Goal: Task Accomplishment & Management: Use online tool/utility

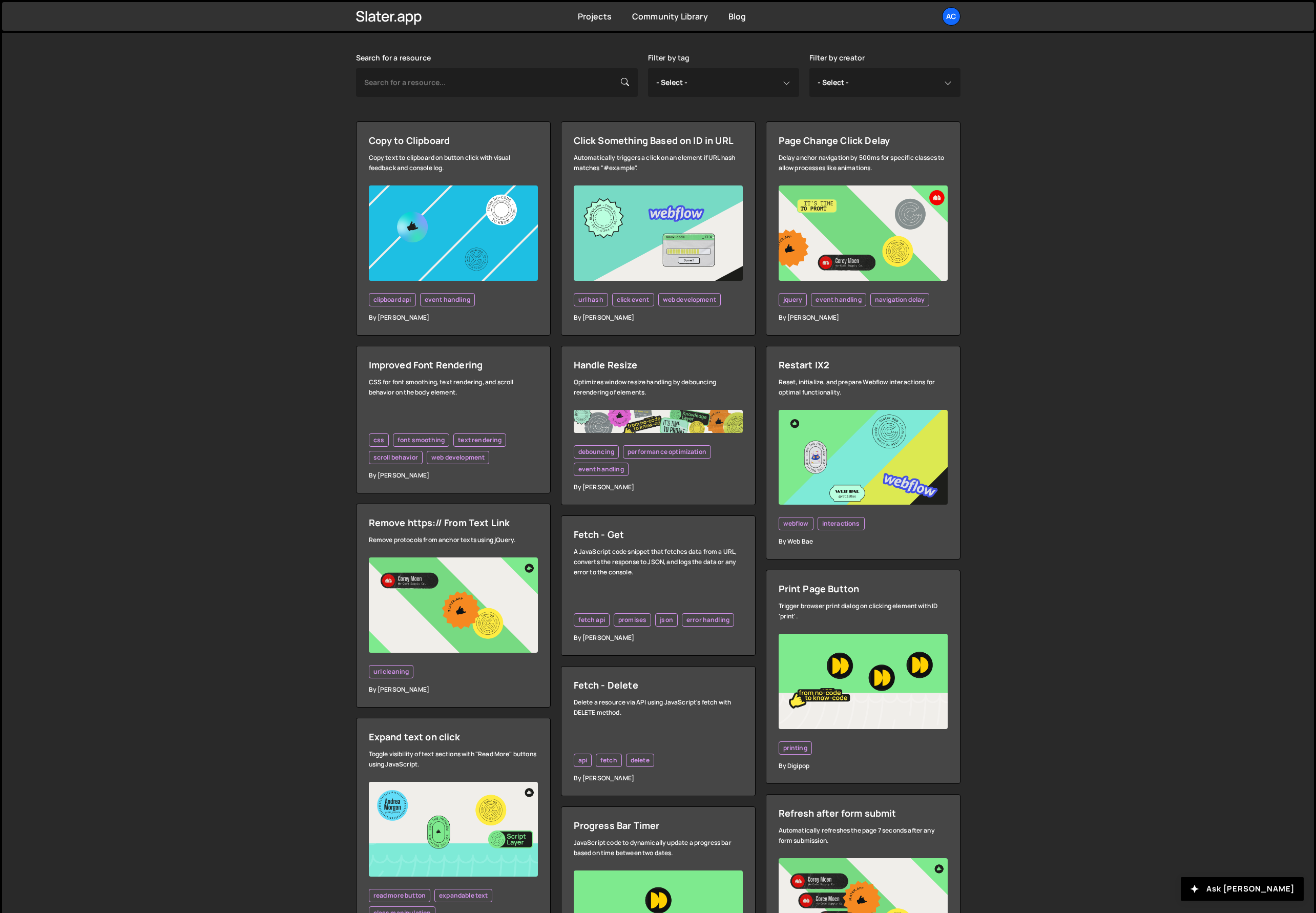
scroll to position [1034, 0]
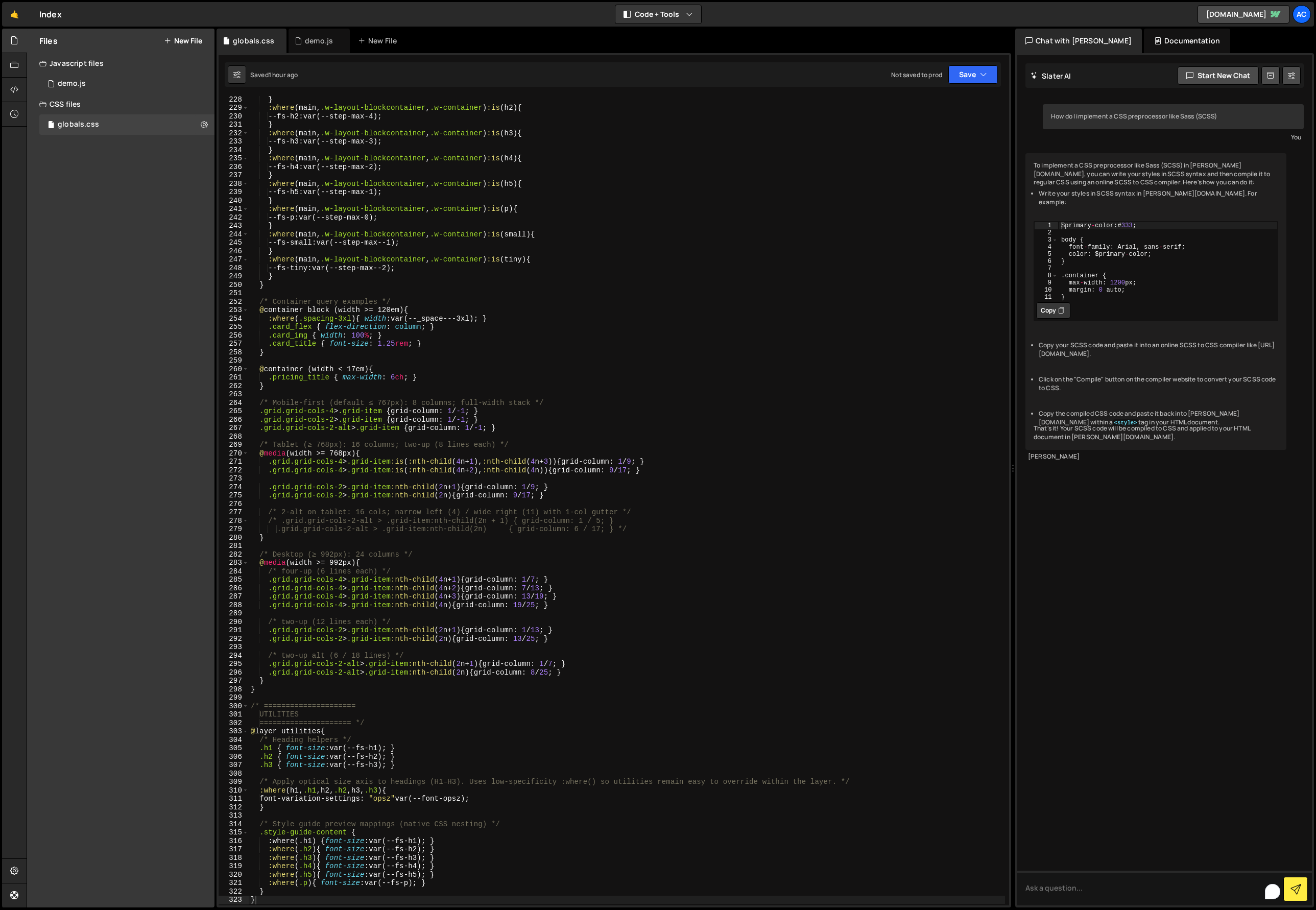
click at [799, 390] on div "} :where ( main , .w-layout-blockcontainer , .w-container ) :is ( h2 ) { --fs-h…" at bounding box center [626, 507] width 756 height 826
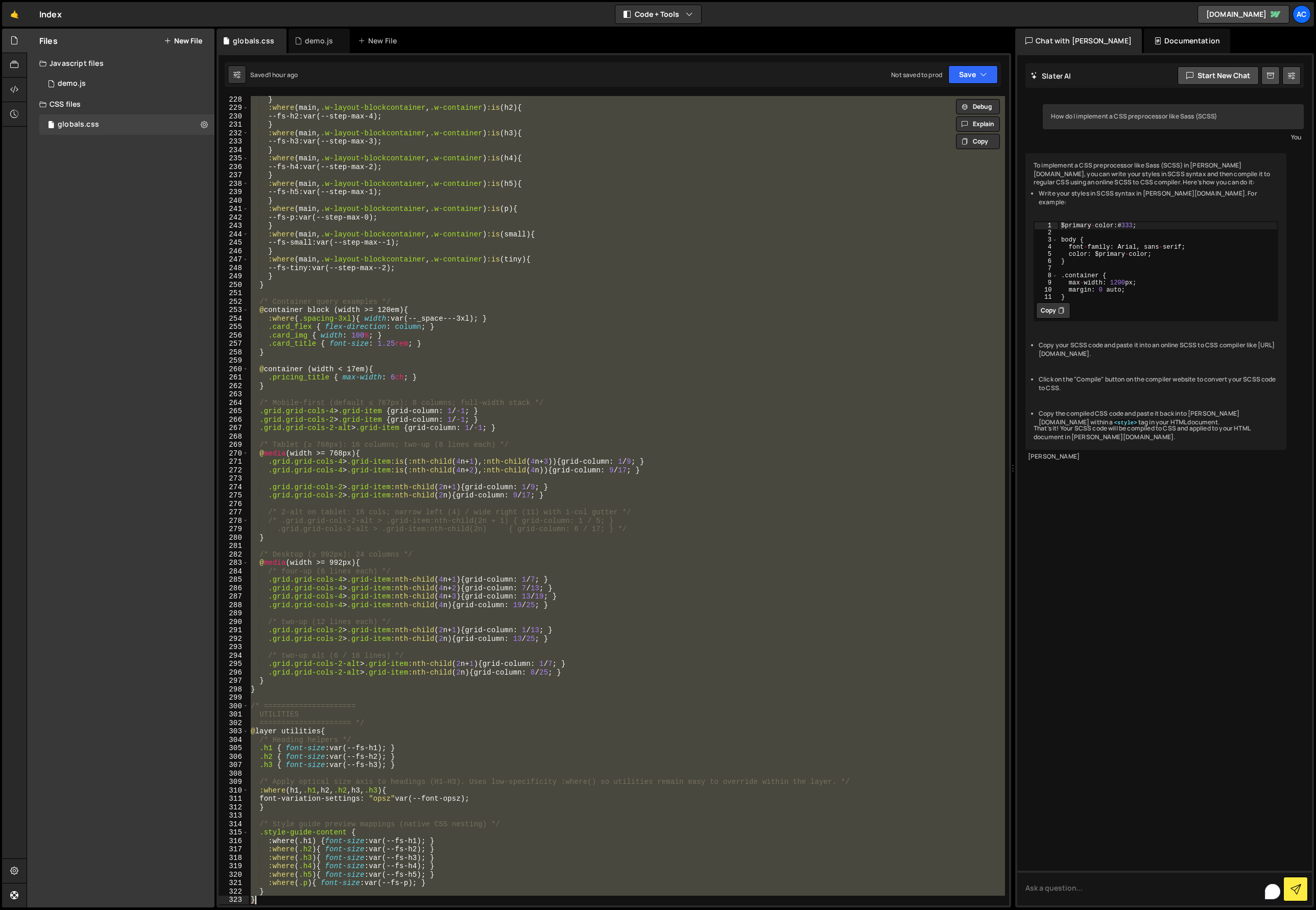
paste textarea
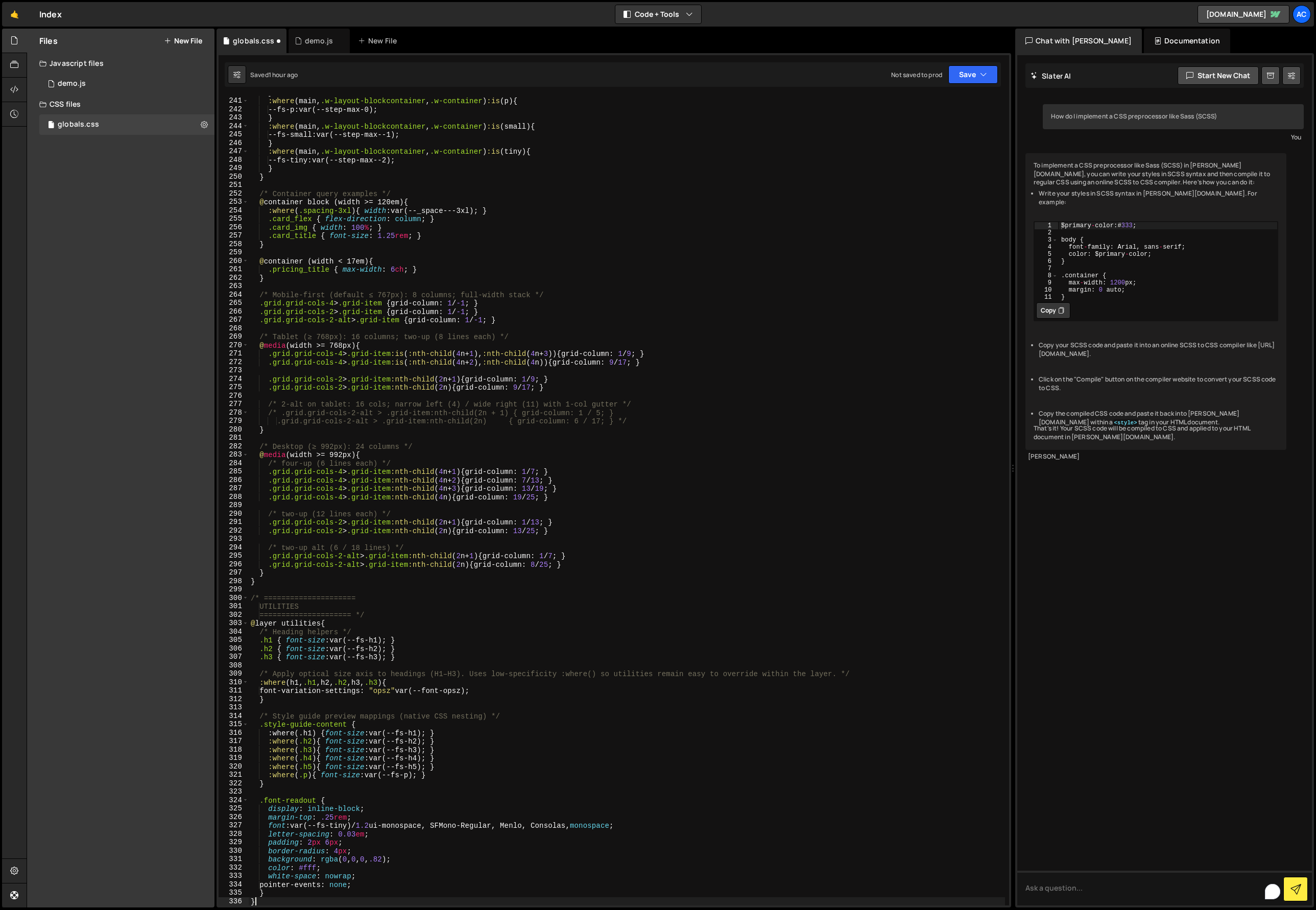
scroll to position [2038, 0]
click at [972, 74] on button "Save" at bounding box center [973, 74] width 49 height 19
click at [947, 108] on div "Saved 1 hour ago" at bounding box center [938, 111] width 106 height 13
click at [710, 468] on div "} :where ( main , .w-layout-blockcontainer , .w-container ) :is ( p ) { --fs-p …" at bounding box center [626, 501] width 756 height 826
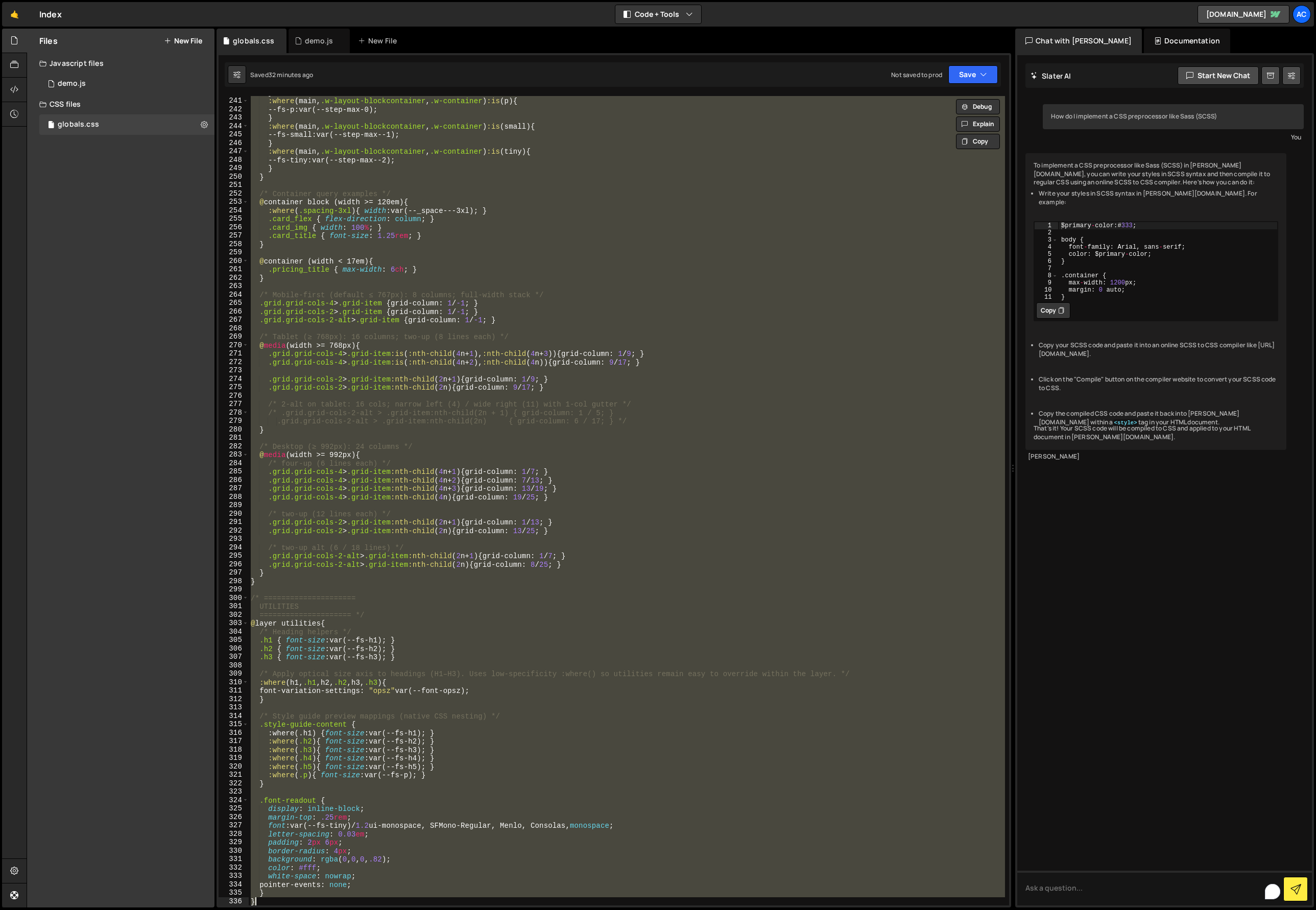
paste textarea
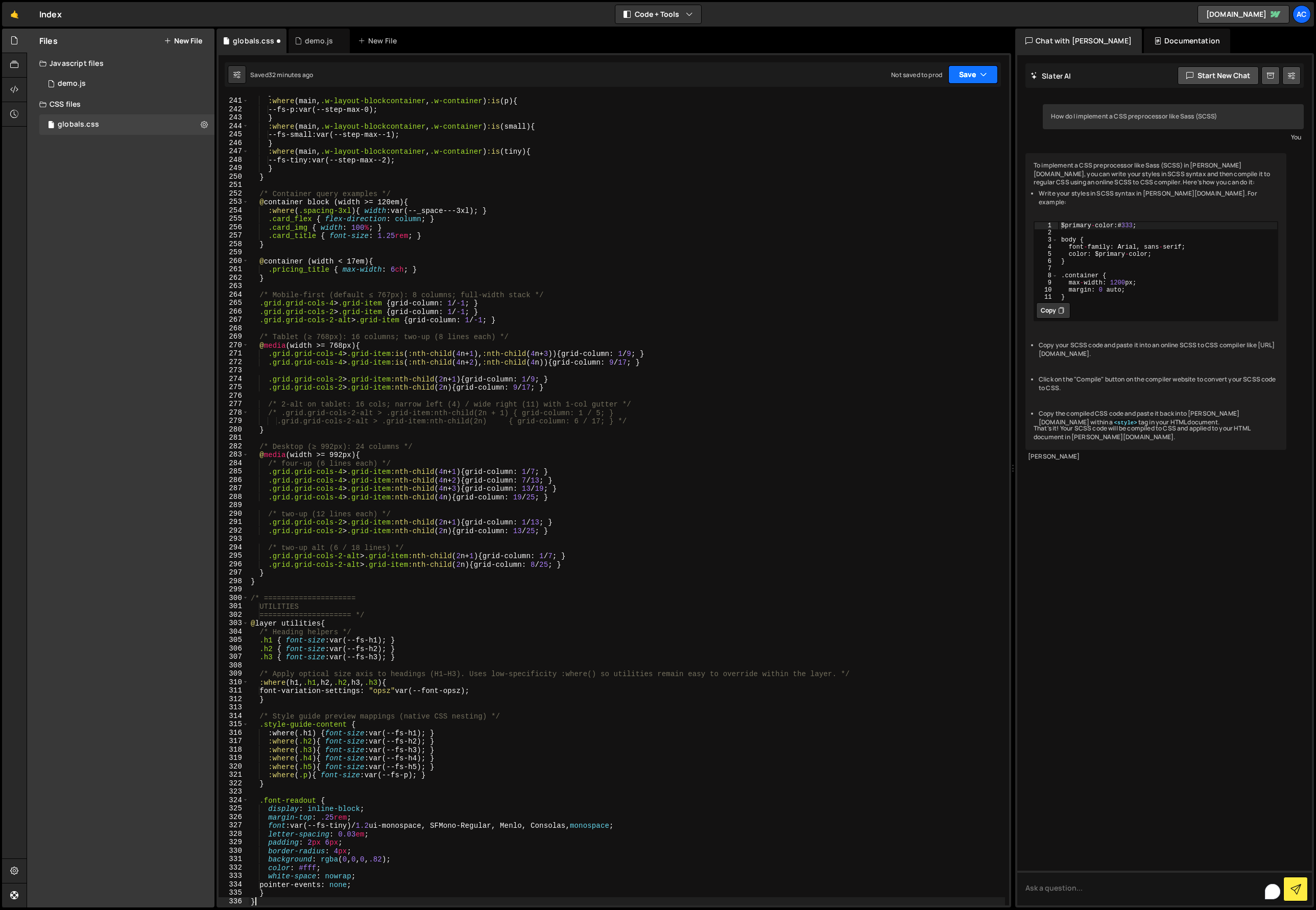
click at [967, 74] on button "Save" at bounding box center [973, 74] width 49 height 19
click at [946, 108] on div "32 minutes ago" at bounding box center [924, 110] width 43 height 9
click at [722, 571] on div "} :where ( main , .w-layout-blockcontainer , .w-container ) :is ( p ) { --fs-p …" at bounding box center [626, 501] width 756 height 826
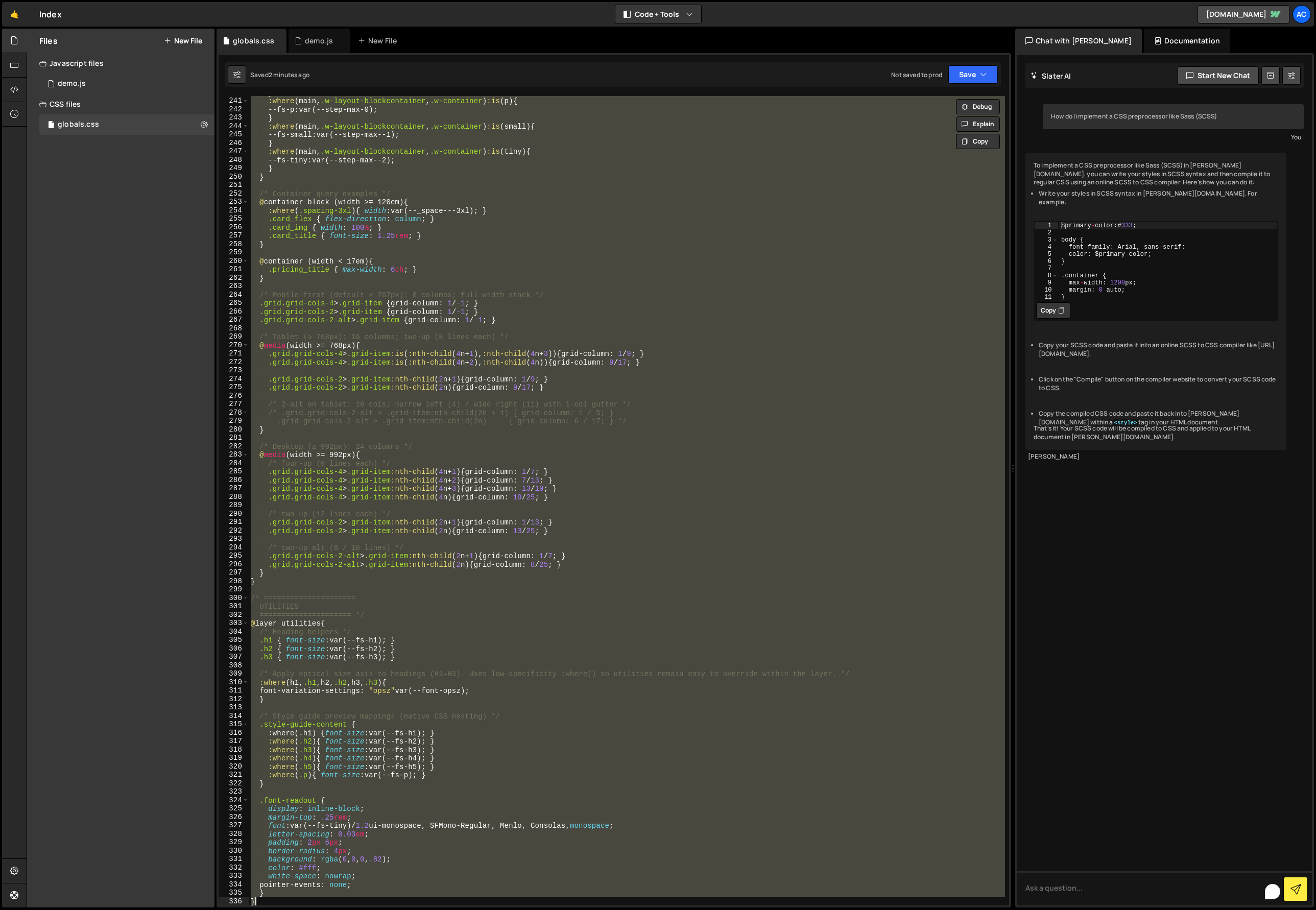
paste textarea
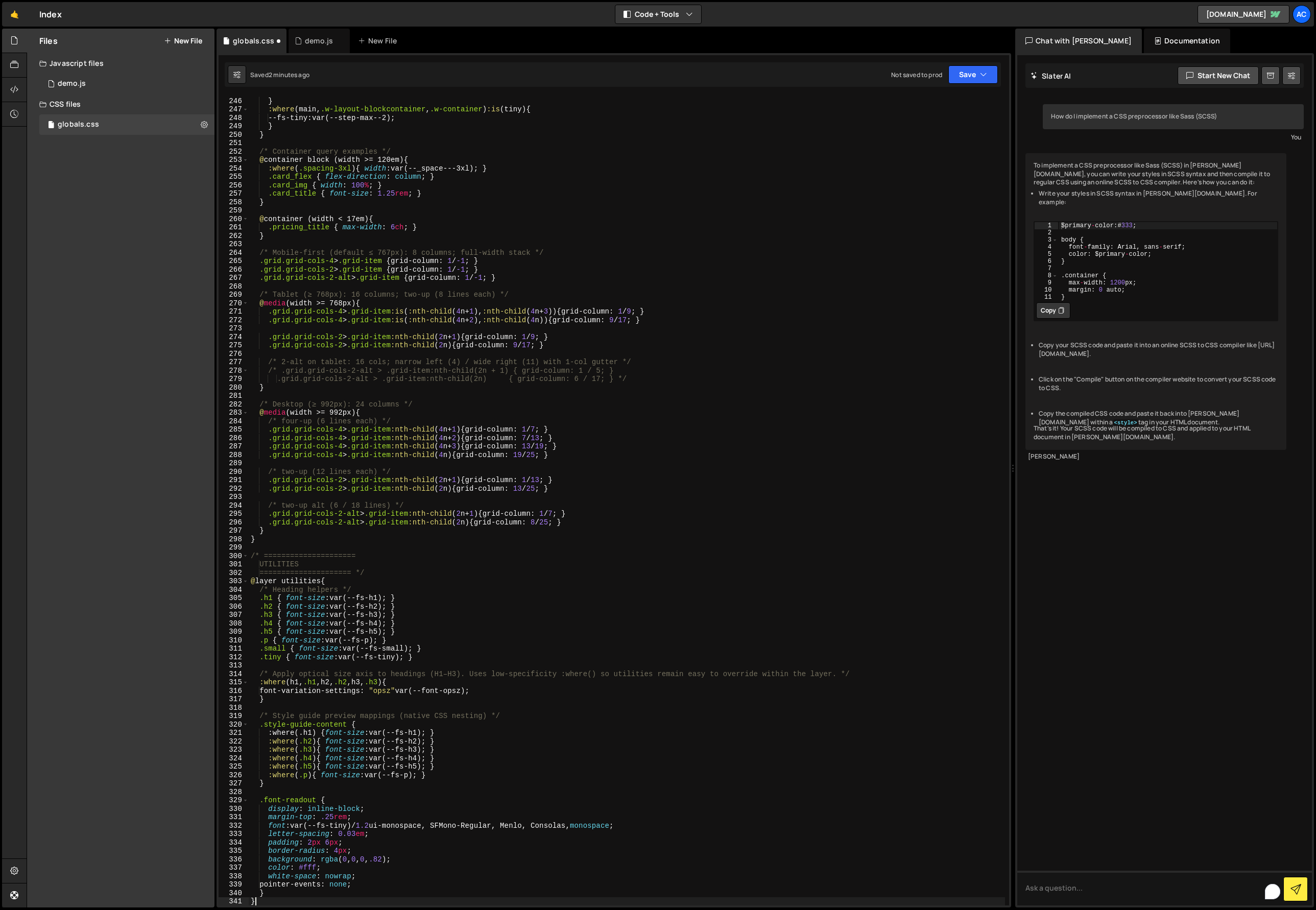
scroll to position [2080, 0]
click at [969, 73] on button "Save" at bounding box center [973, 74] width 49 height 19
click at [949, 109] on div "Saved 2 minutes ago" at bounding box center [938, 111] width 106 height 13
click at [761, 506] on div "--fs-small : var(--step-max--1) ; } :where ( main , .w-layout-blockcontainer , …" at bounding box center [626, 501] width 756 height 826
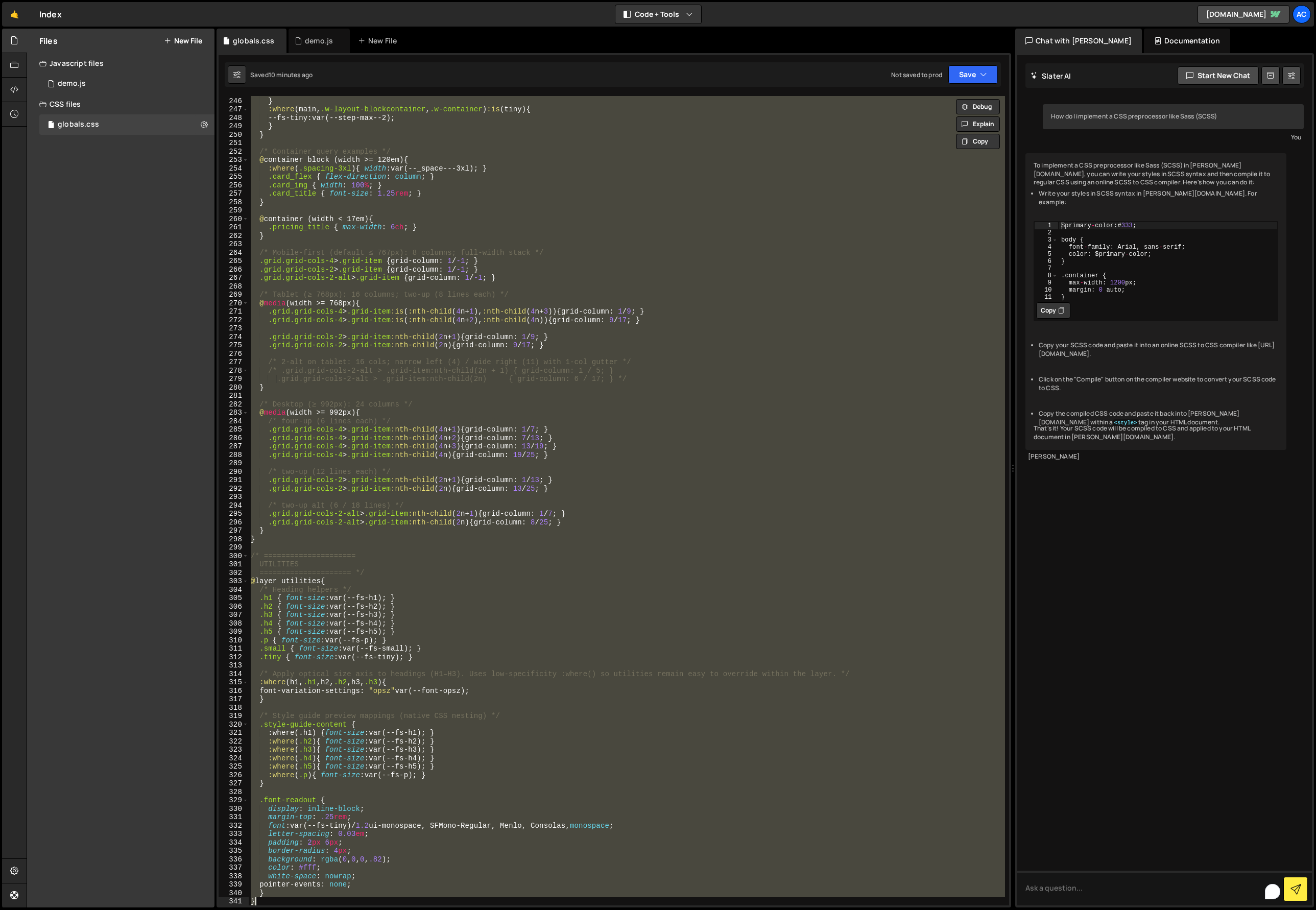
paste textarea
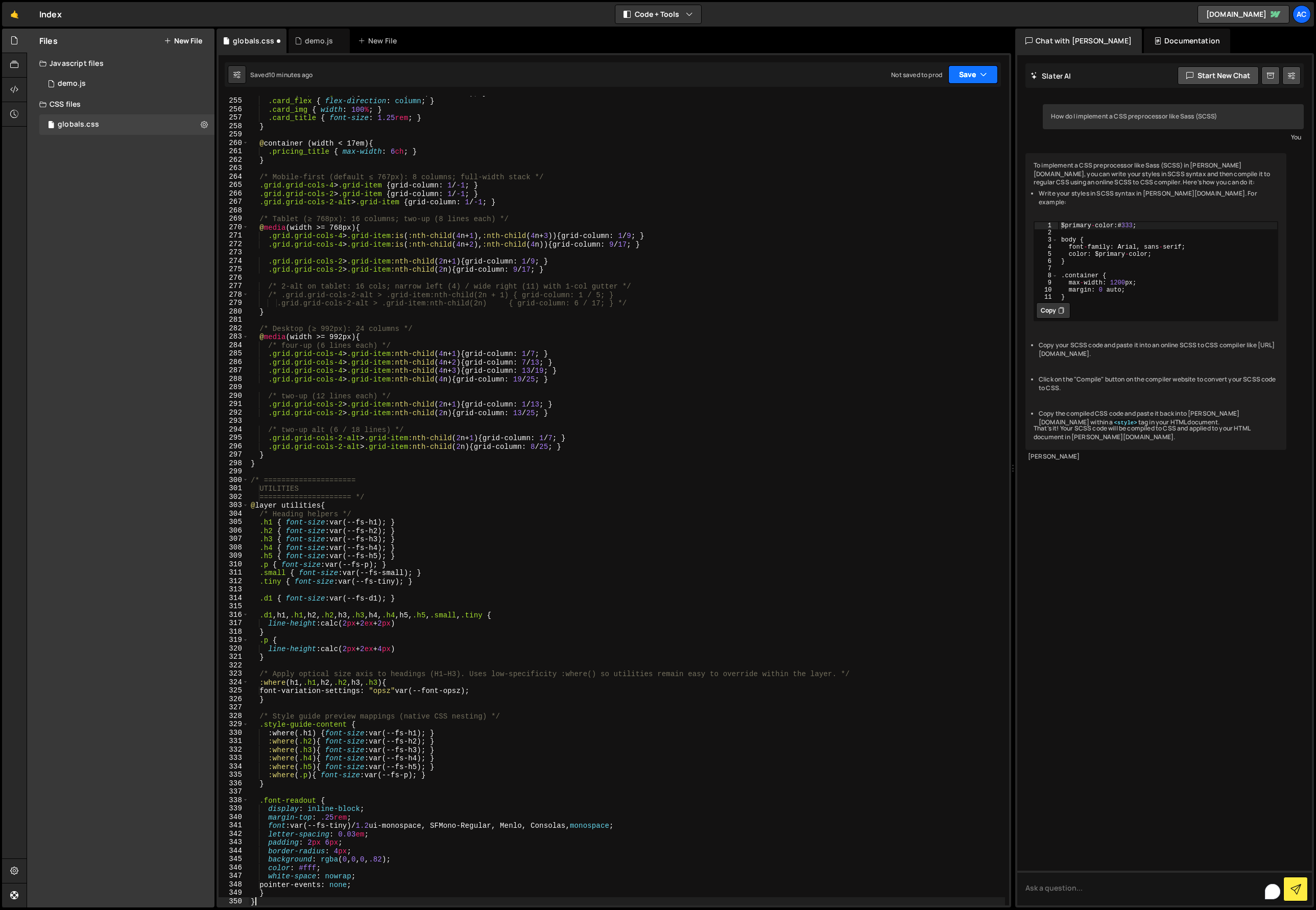
click at [965, 69] on button "Save" at bounding box center [973, 74] width 49 height 19
click at [949, 102] on div "Save to Staging S" at bounding box center [938, 99] width 106 height 10
click at [614, 513] on div ":where ( .spacing-3xl ) { width : var(--_space---3xl) ; } .card_flex { flex-dir…" at bounding box center [626, 501] width 756 height 826
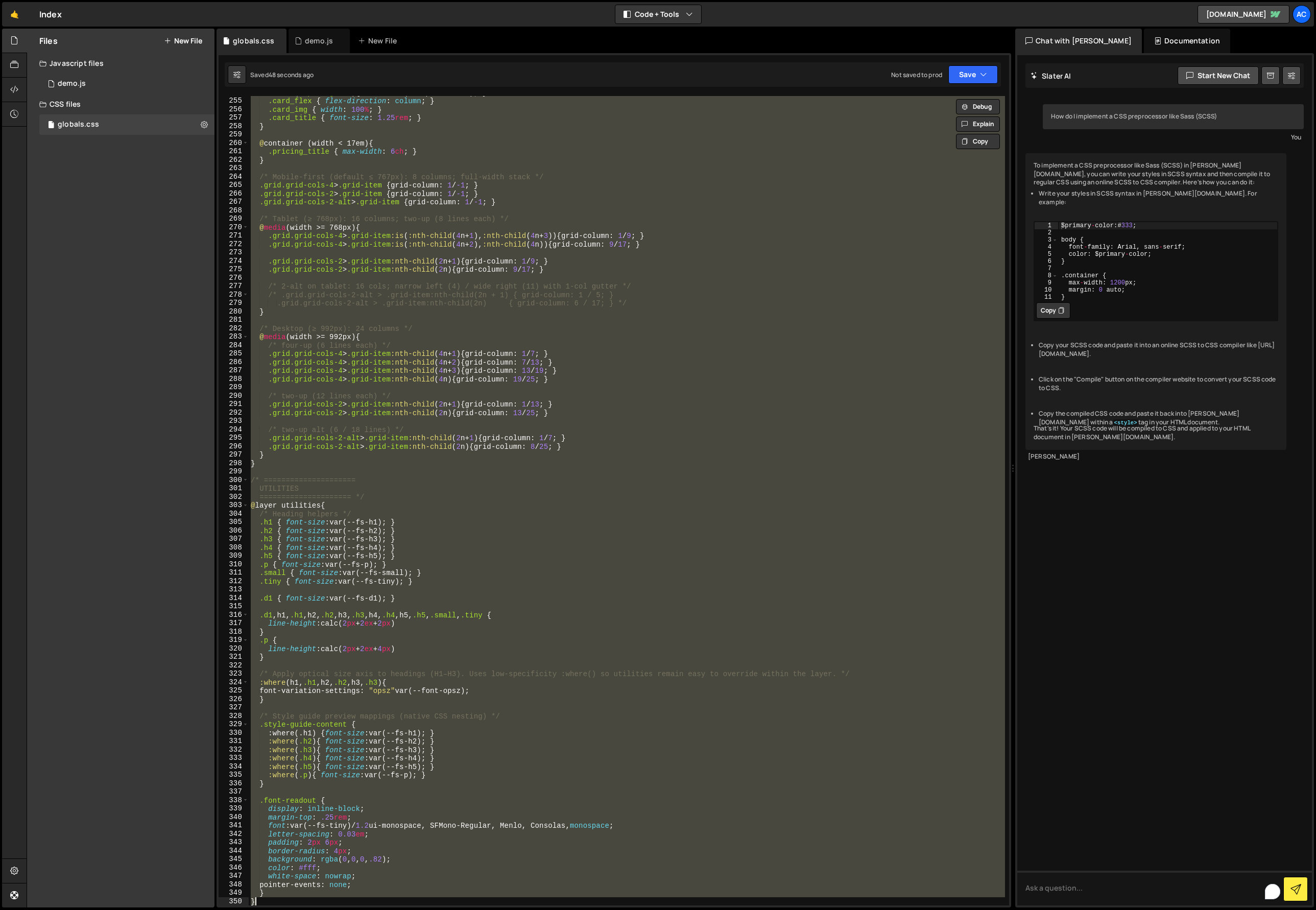
paste textarea
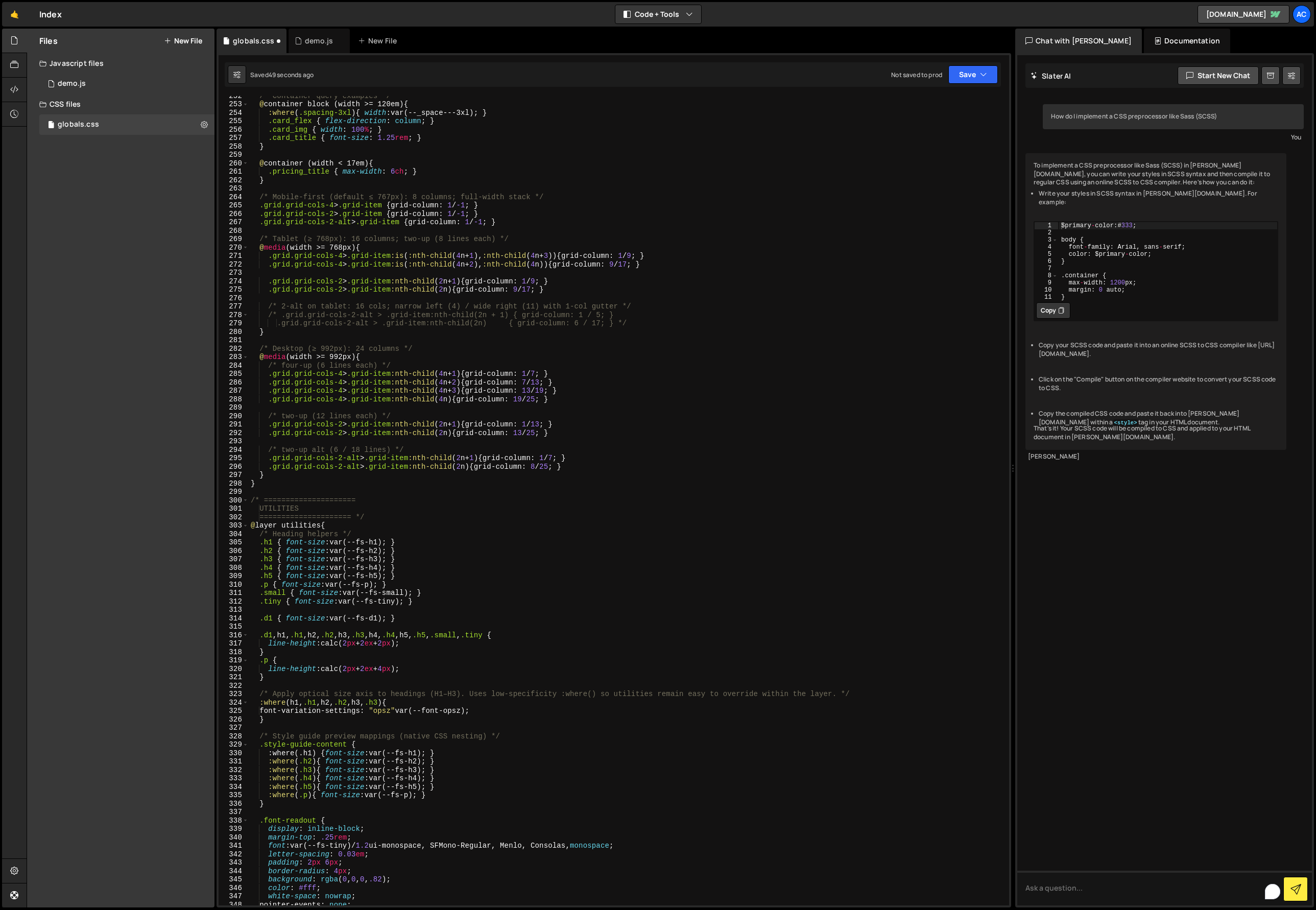
scroll to position [2127, 0]
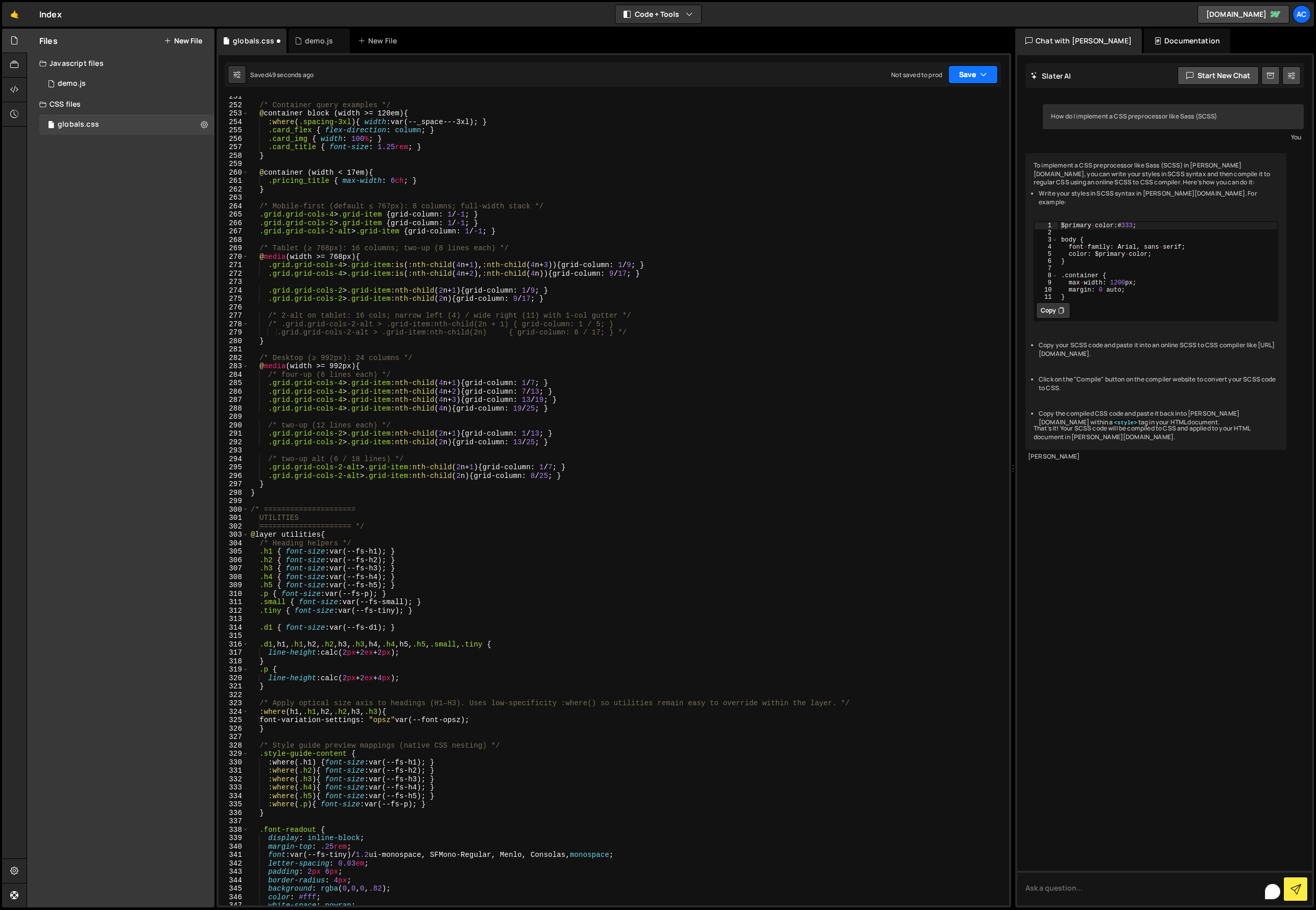
click at [965, 71] on button "Save" at bounding box center [973, 74] width 49 height 19
click at [932, 103] on button "Save to Staging S Saved 50 seconds ago" at bounding box center [938, 106] width 123 height 33
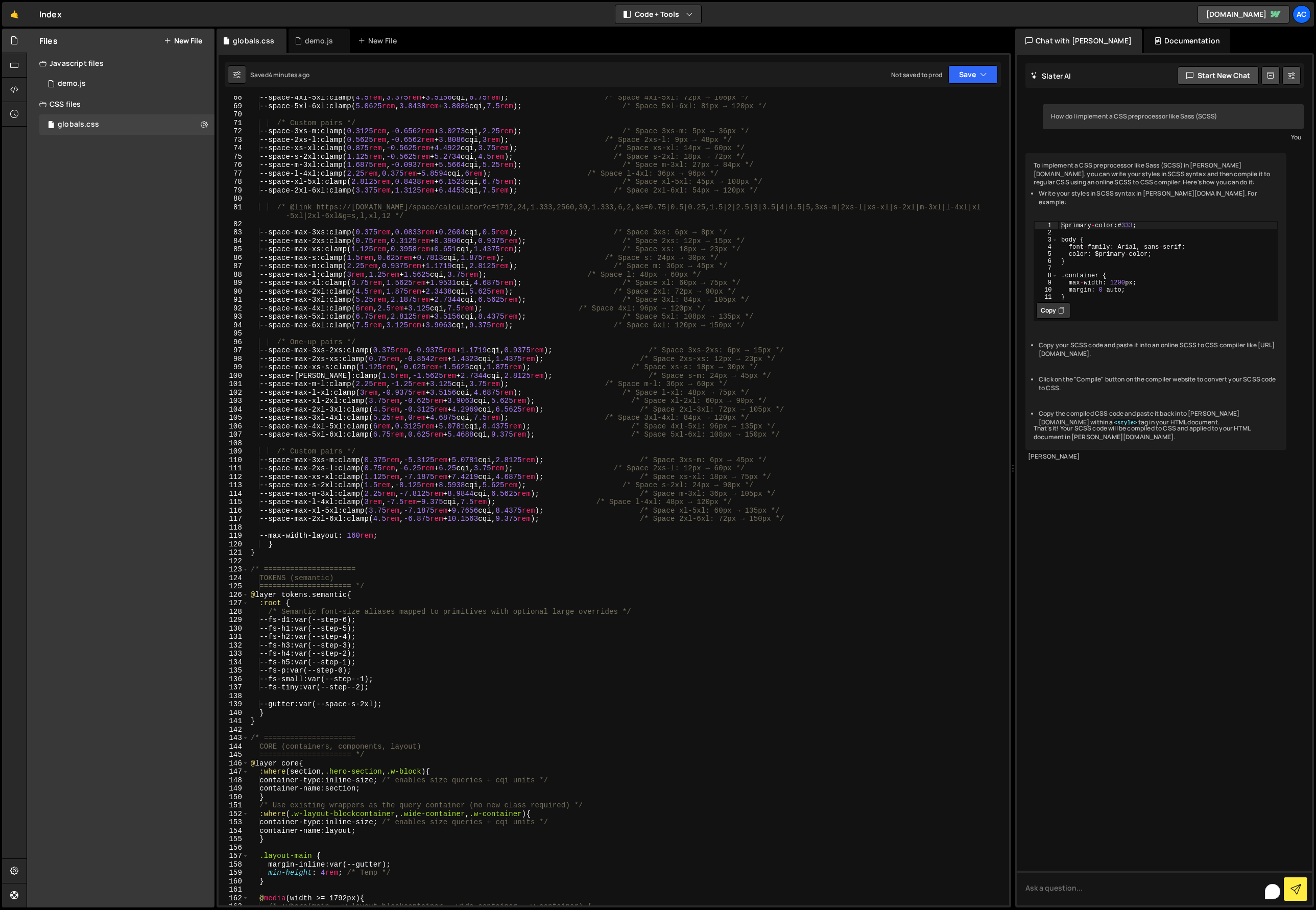
scroll to position [576, 0]
click at [720, 666] on div "--space-4xl-5xl : clamp( 4.5 rem , 3.375 rem + 3.5156 cqi, 6.75 rem ) ; /* Spac…" at bounding box center [626, 506] width 756 height 826
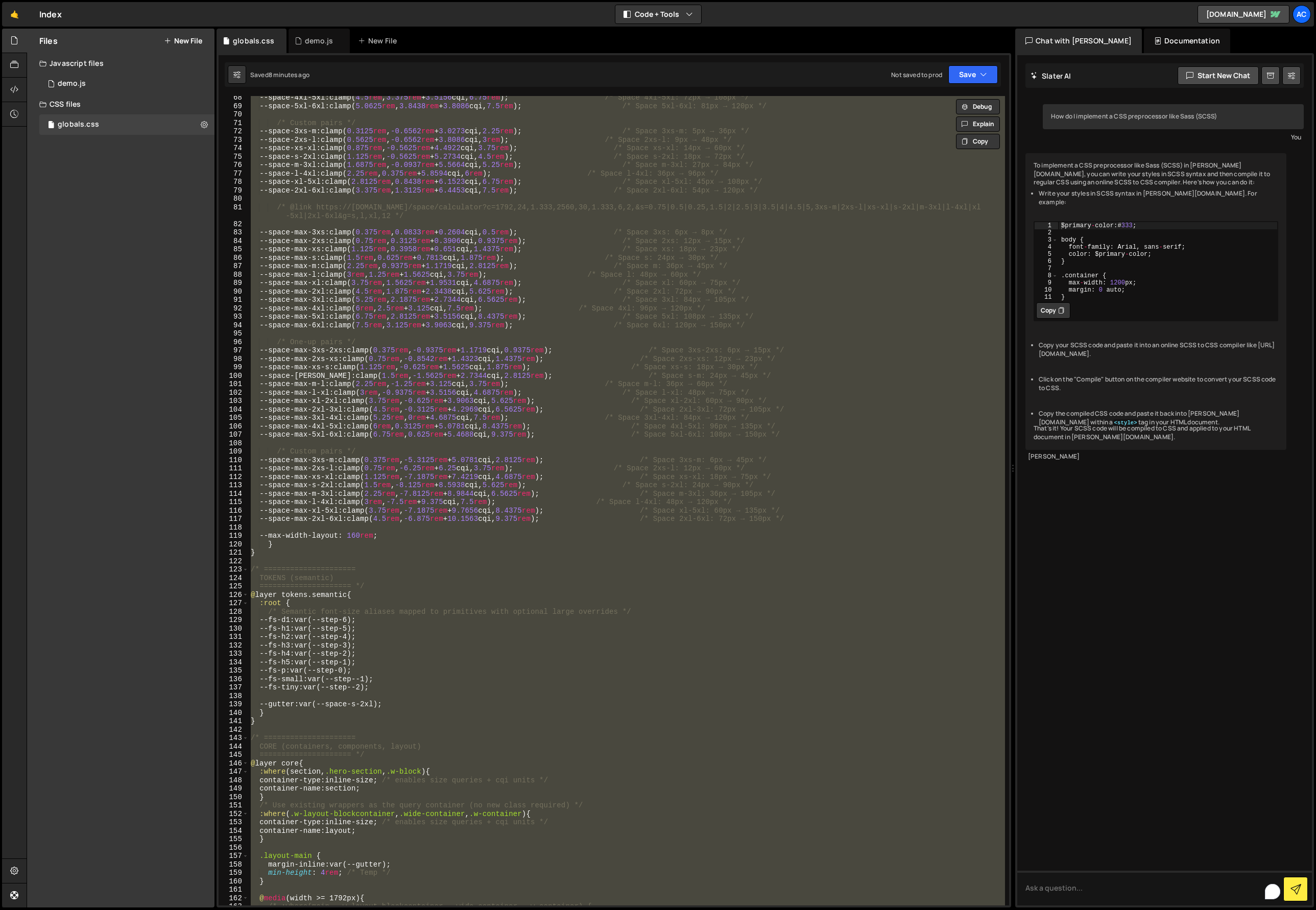
paste textarea
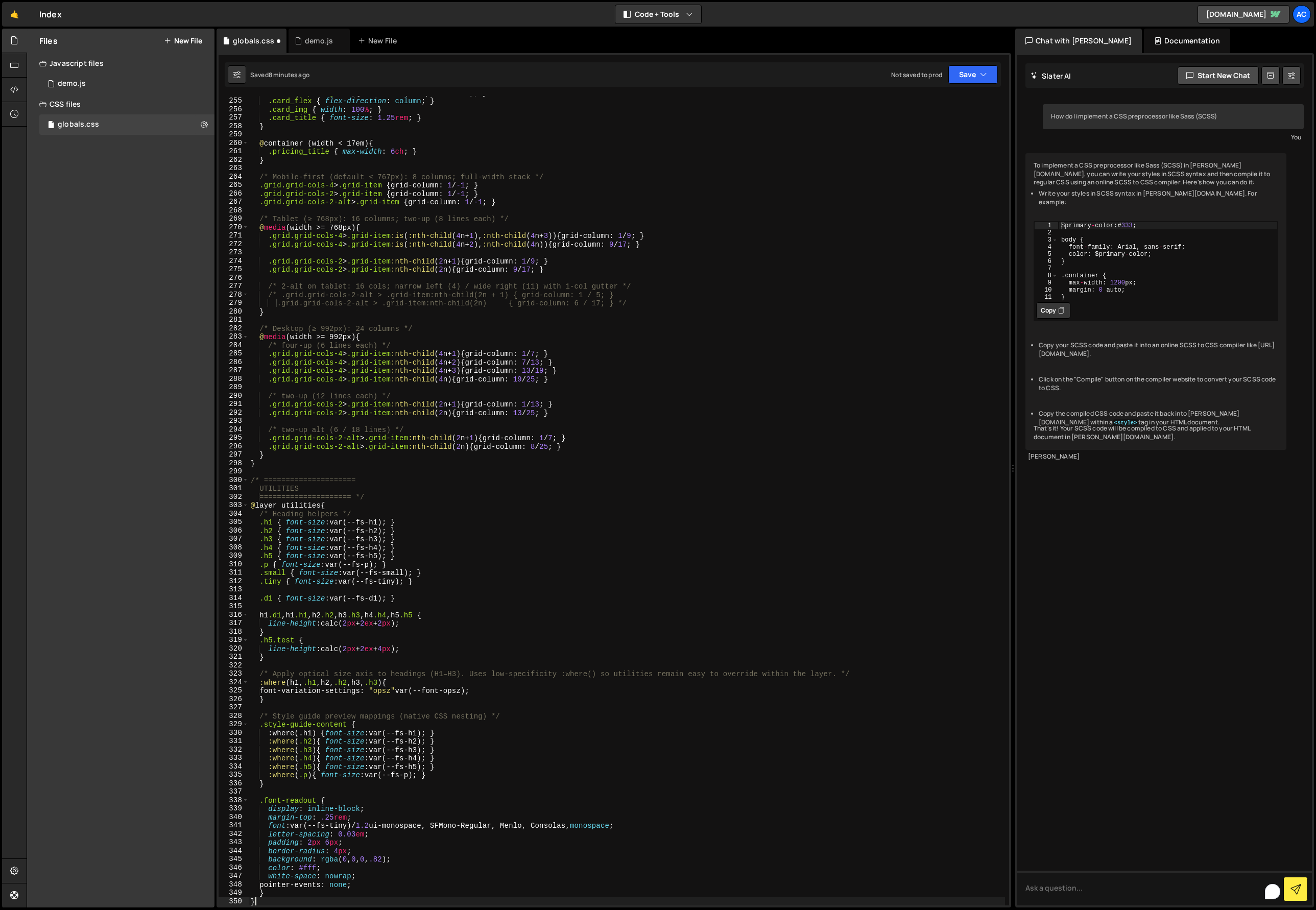
scroll to position [2156, 0]
click at [967, 75] on button "Save" at bounding box center [973, 74] width 49 height 19
click at [949, 105] on div "Saved 8 minutes ago" at bounding box center [938, 111] width 106 height 13
click at [664, 514] on div ":where ( .spacing-3xl ) { width : var(--_space---3xl) ; } .card_flex { flex-dir…" at bounding box center [626, 501] width 756 height 826
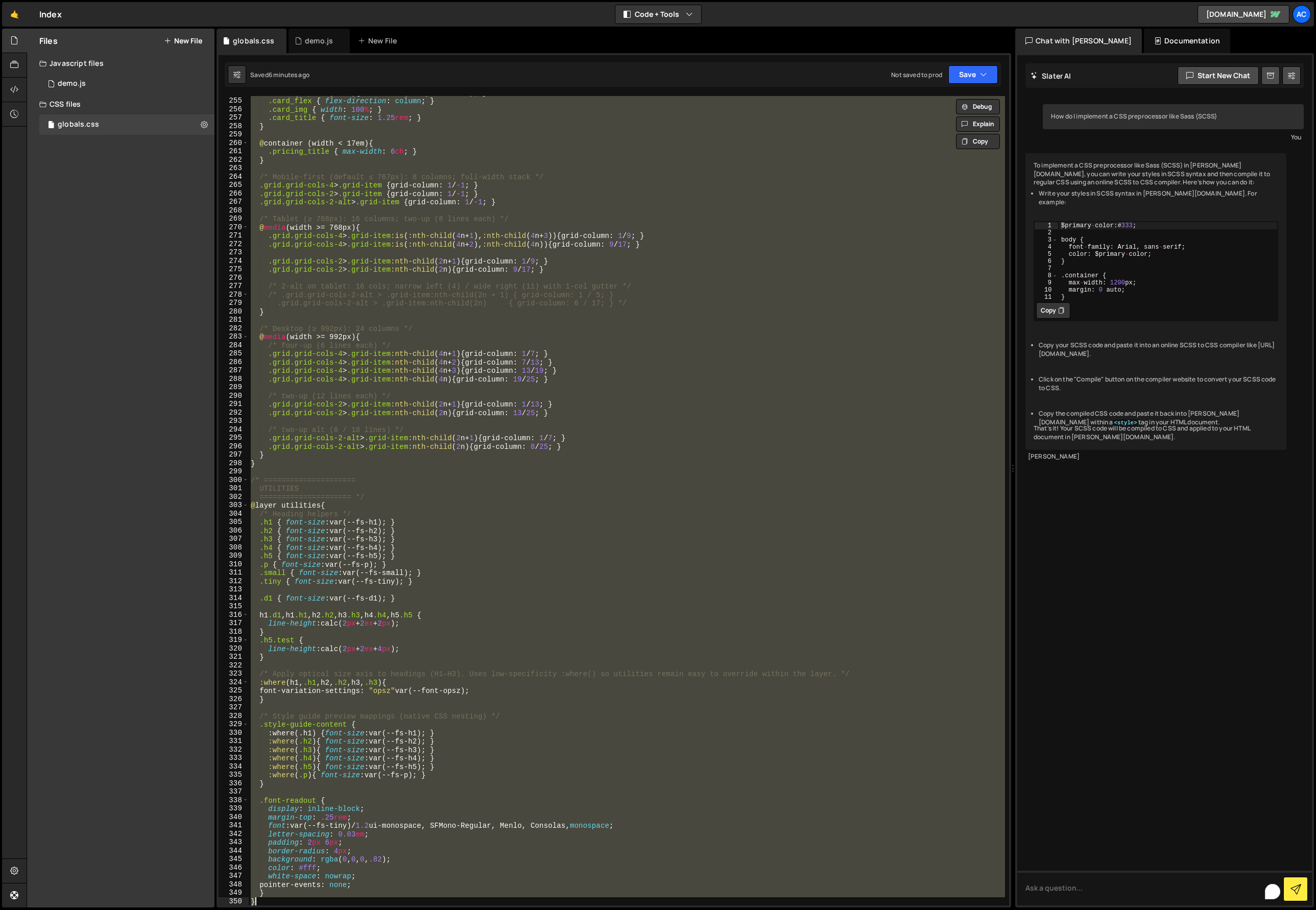
paste textarea
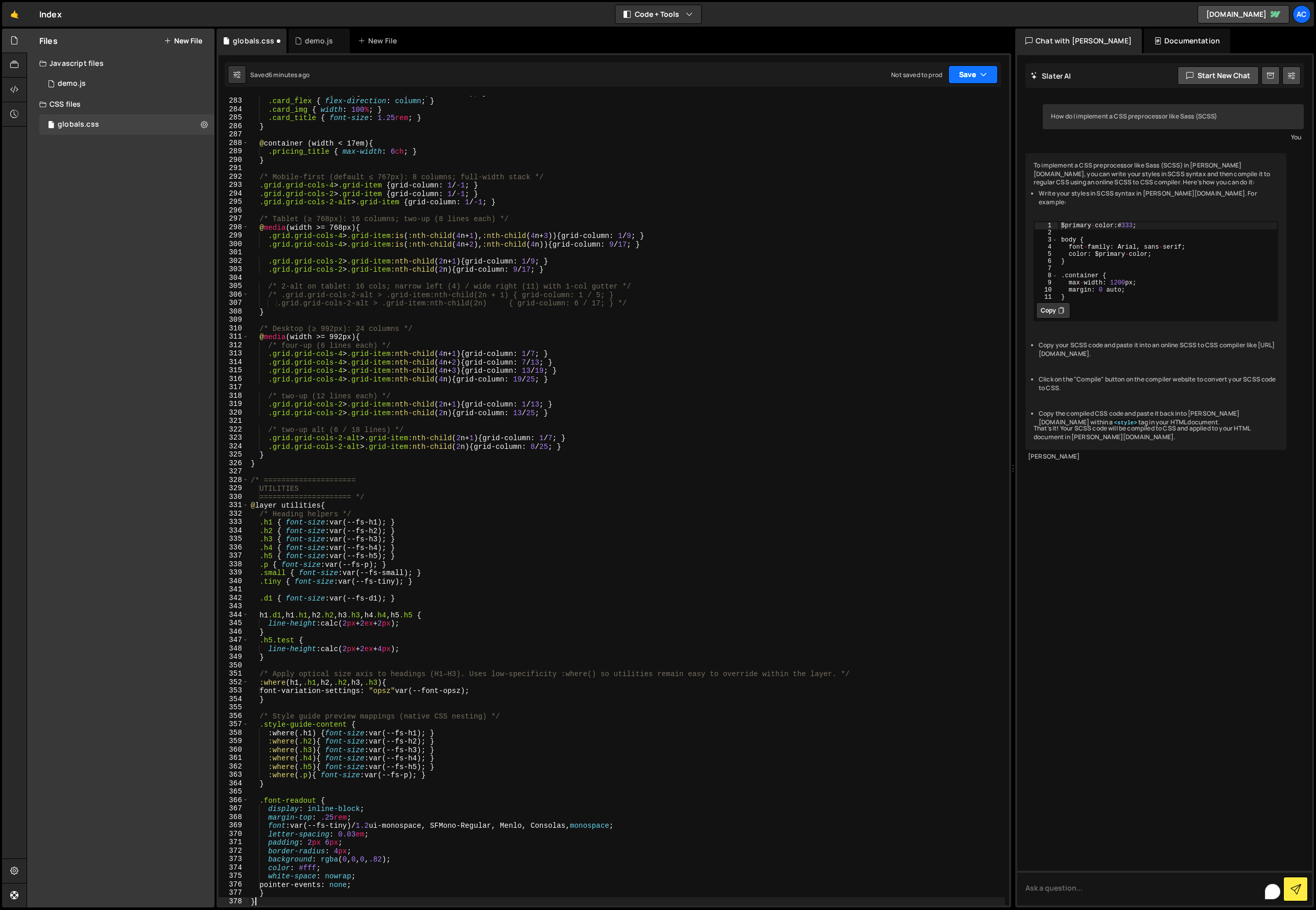
click at [975, 79] on button "Save" at bounding box center [973, 74] width 49 height 19
click at [942, 105] on div "Saved 6 minutes ago" at bounding box center [938, 111] width 106 height 13
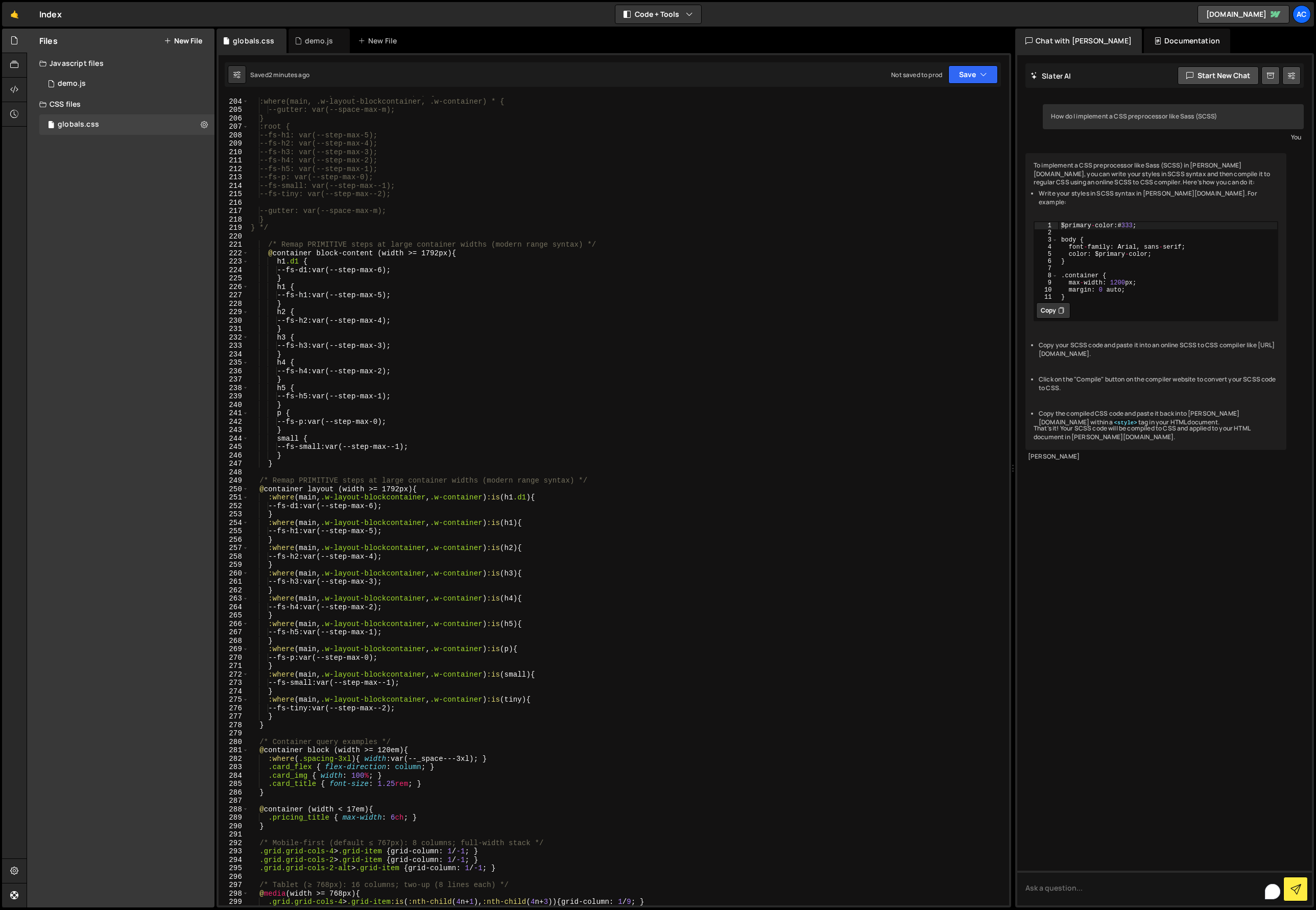
scroll to position [1727, 0]
click at [741, 611] on div "/* @container layout (width >= 1792px) { :where(main, .w-layout-blockcontainer,…" at bounding box center [626, 500] width 756 height 826
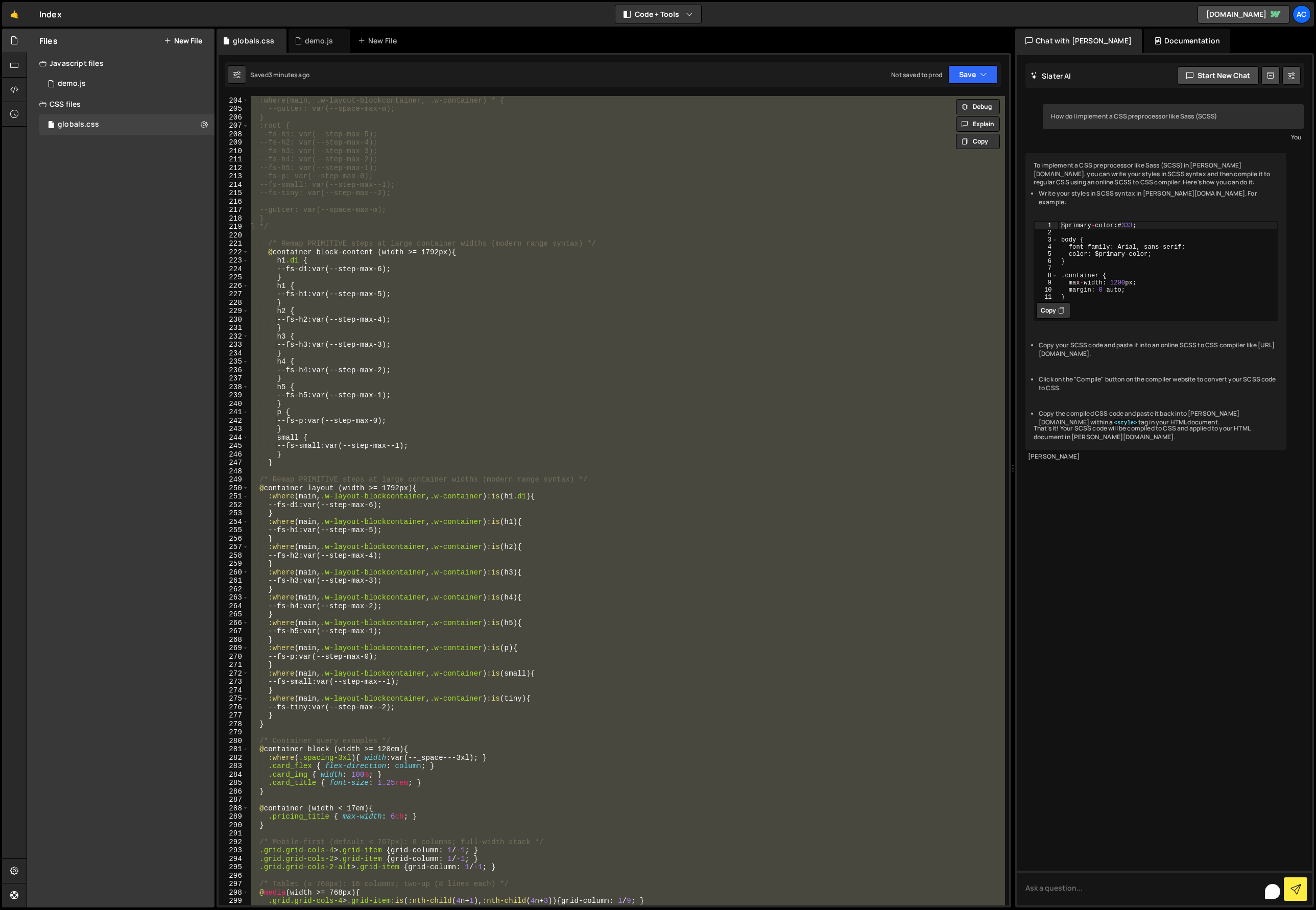
paste textarea
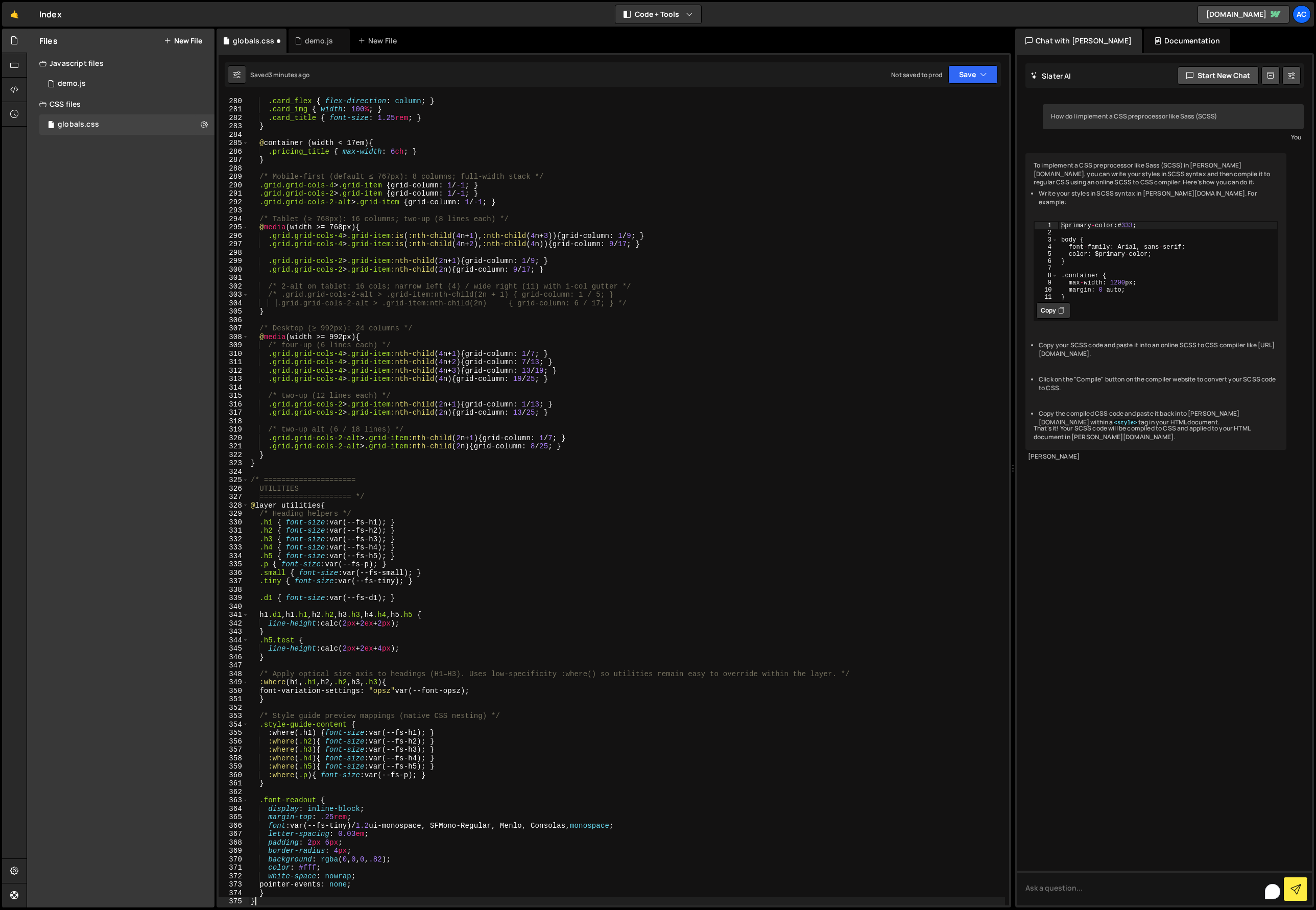
scroll to position [2367, 0]
click at [969, 72] on button "Save" at bounding box center [973, 74] width 49 height 19
click at [948, 110] on div "Saved 3 minutes ago" at bounding box center [938, 111] width 106 height 13
click at [689, 541] on div ":where ( .spacing-3xl ) { width : var(--_space---3xl) ; } .card_flex { flex-dir…" at bounding box center [626, 501] width 756 height 826
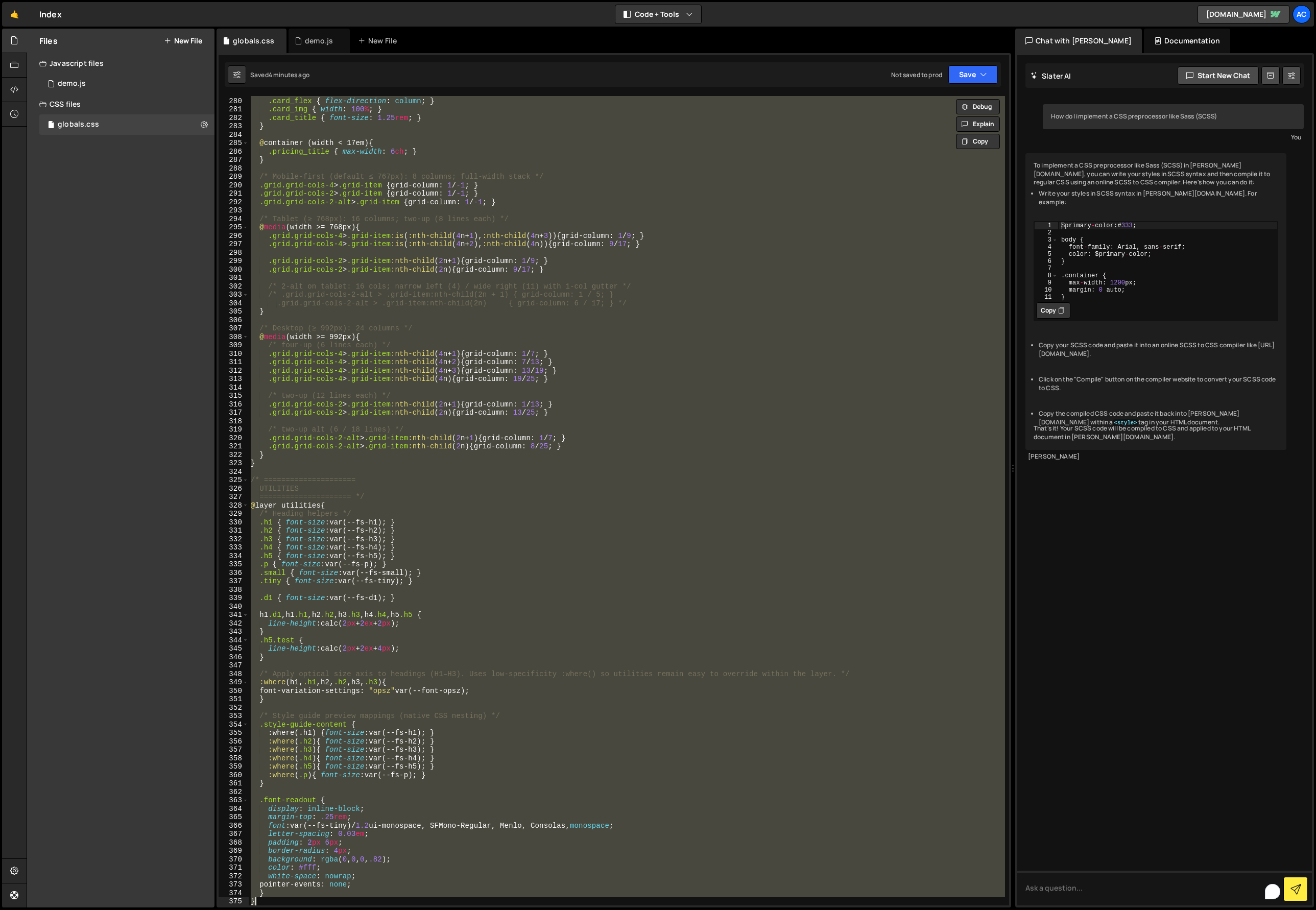
paste textarea
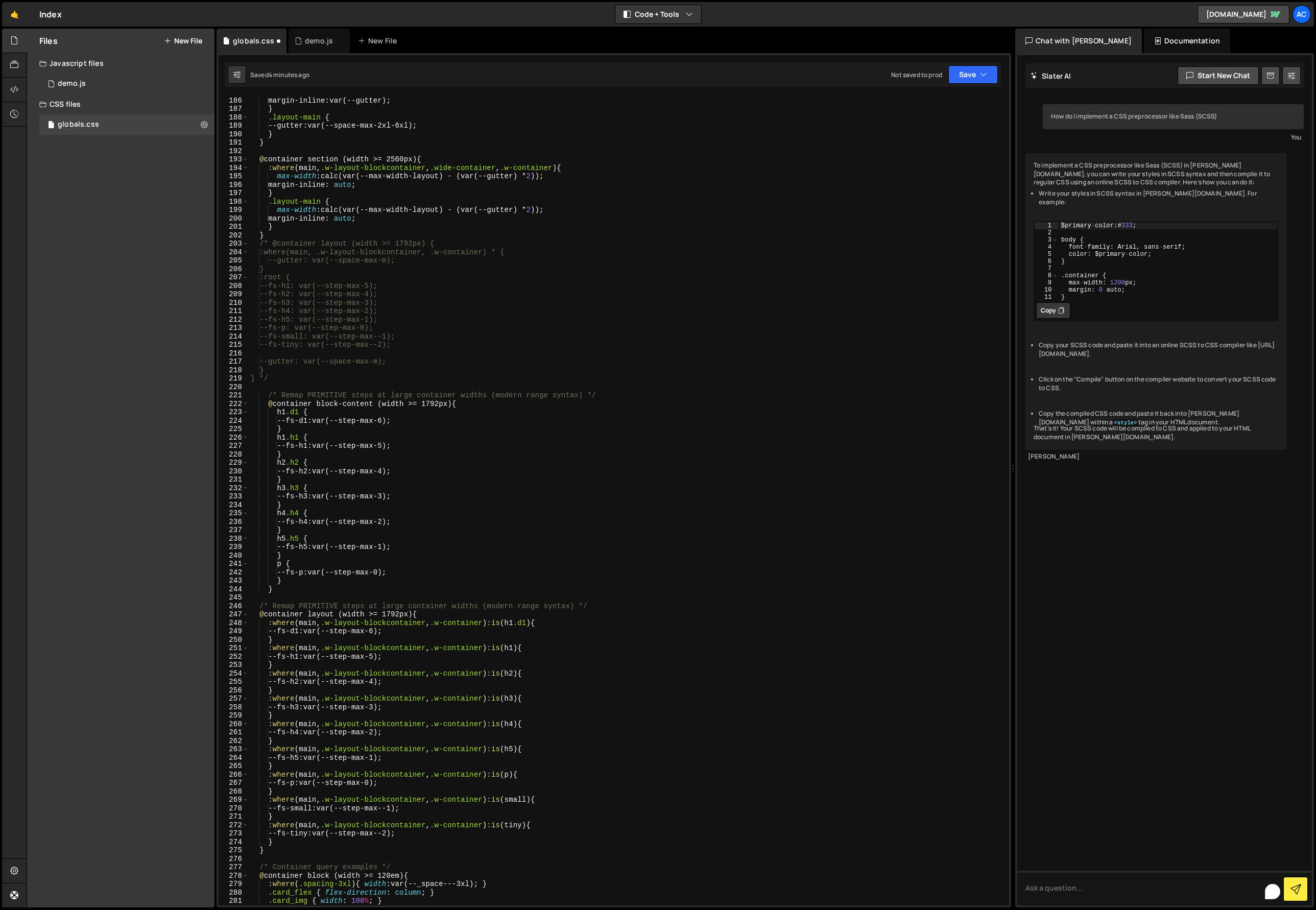
scroll to position [1468, 0]
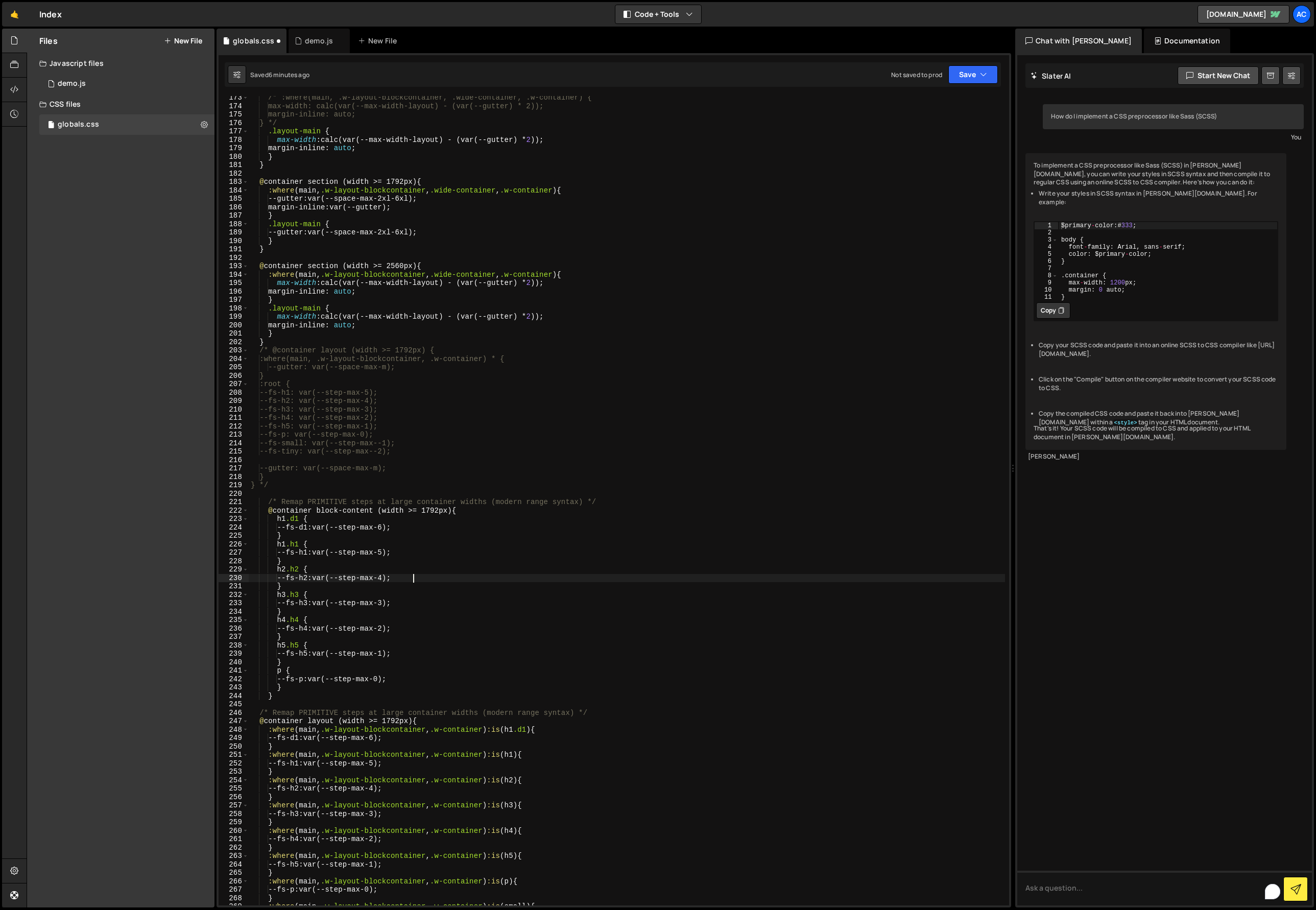
click at [688, 581] on div "/* :where(main, .w-layout-blockcontainer, .wide-container, .w-container) { max-…" at bounding box center [626, 506] width 756 height 826
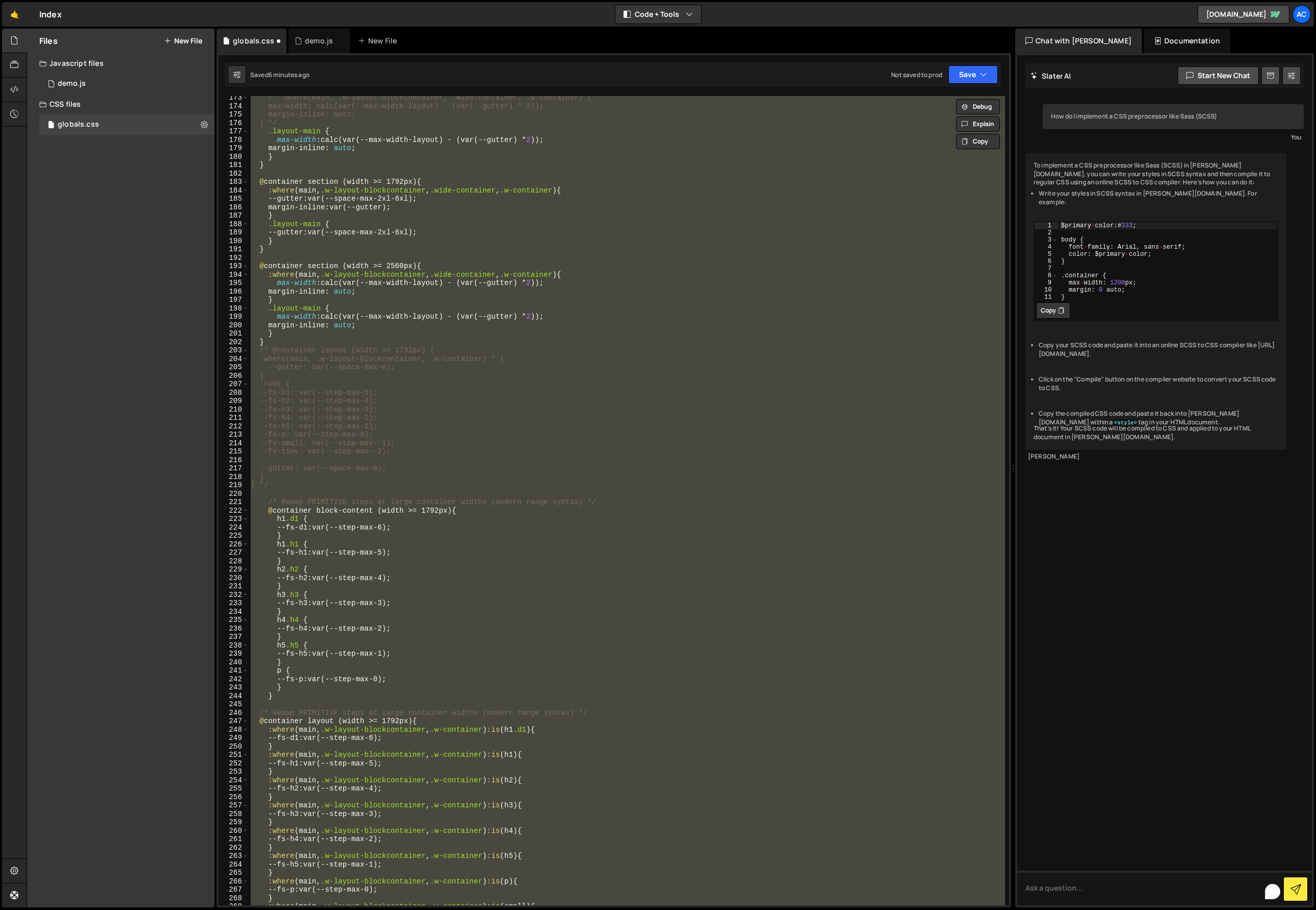
paste textarea
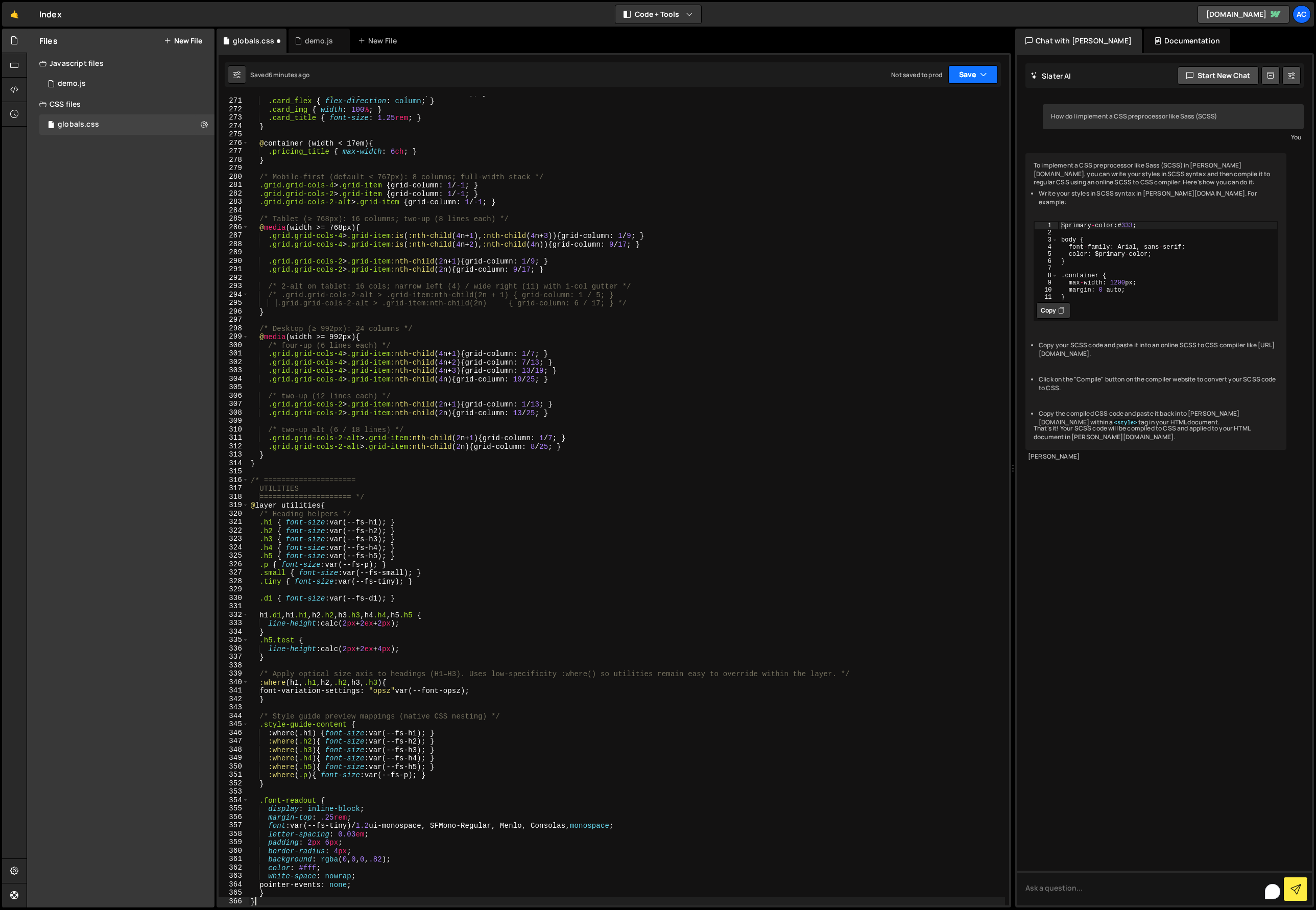
click at [981, 70] on icon "button" at bounding box center [983, 74] width 7 height 10
click at [950, 107] on div "Saved 7 minutes ago" at bounding box center [938, 111] width 106 height 13
click at [697, 564] on div ":where ( .spacing-3xl ) { width : var(--_space---3xl) ; } .card_flex { flex-dir…" at bounding box center [626, 501] width 756 height 826
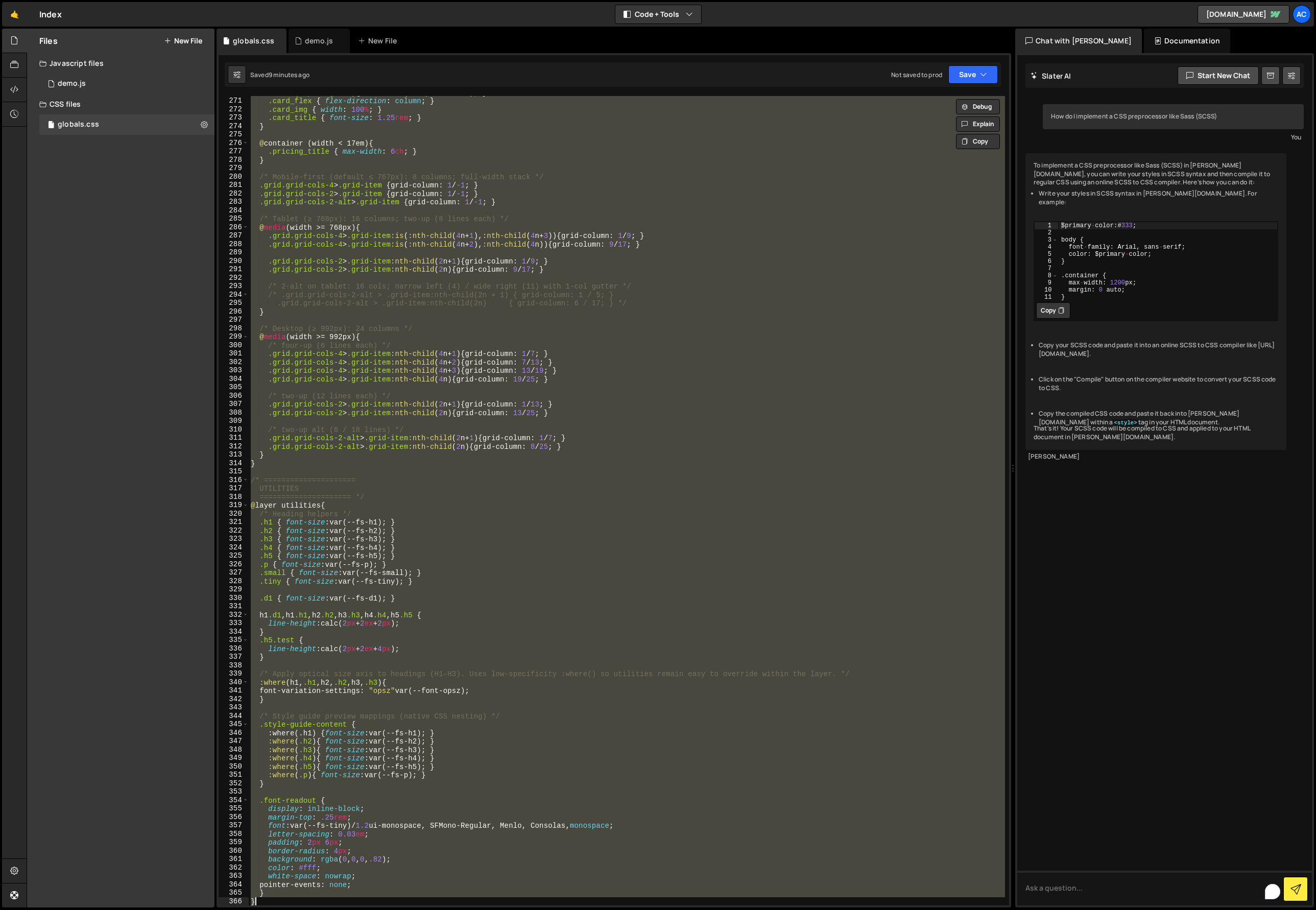
paste textarea
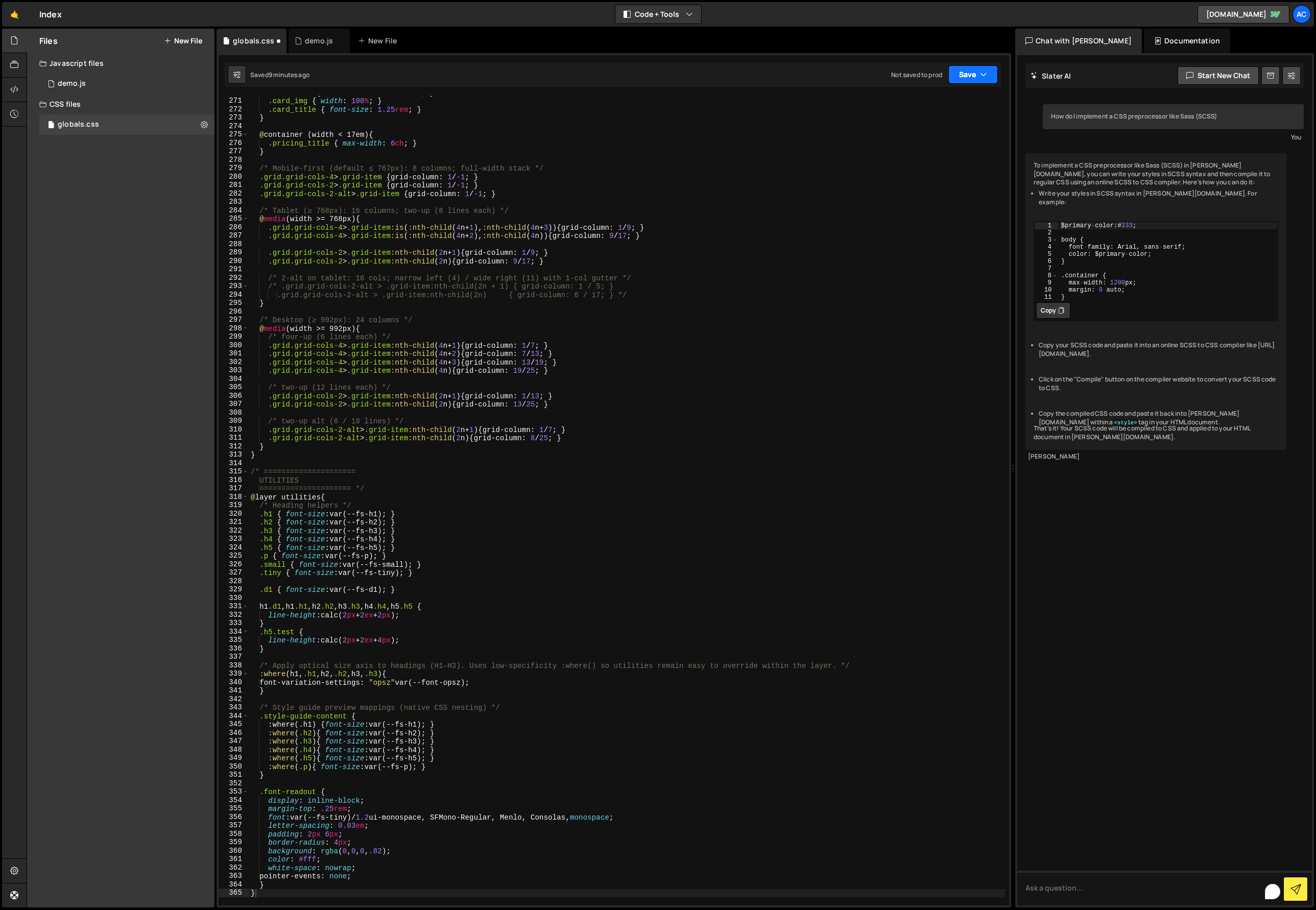
click at [968, 74] on button "Save" at bounding box center [973, 74] width 49 height 19
click at [945, 101] on div "Save to Staging S" at bounding box center [938, 99] width 106 height 10
click at [563, 498] on div ".card_flex { flex-direction : column ; } .card_img { width : 100 % ; } .card_ti…" at bounding box center [626, 501] width 756 height 826
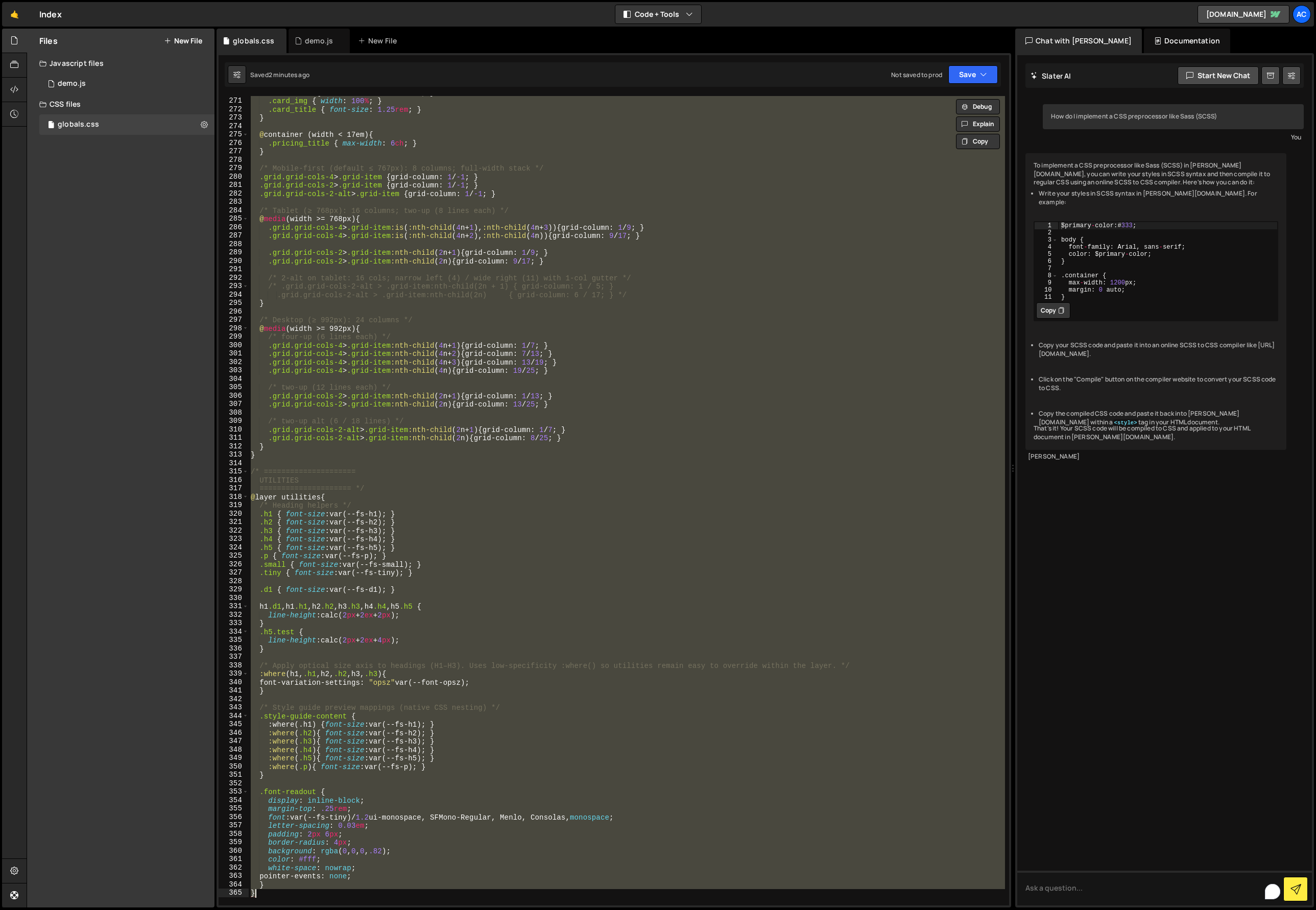
paste textarea
type textarea "}"
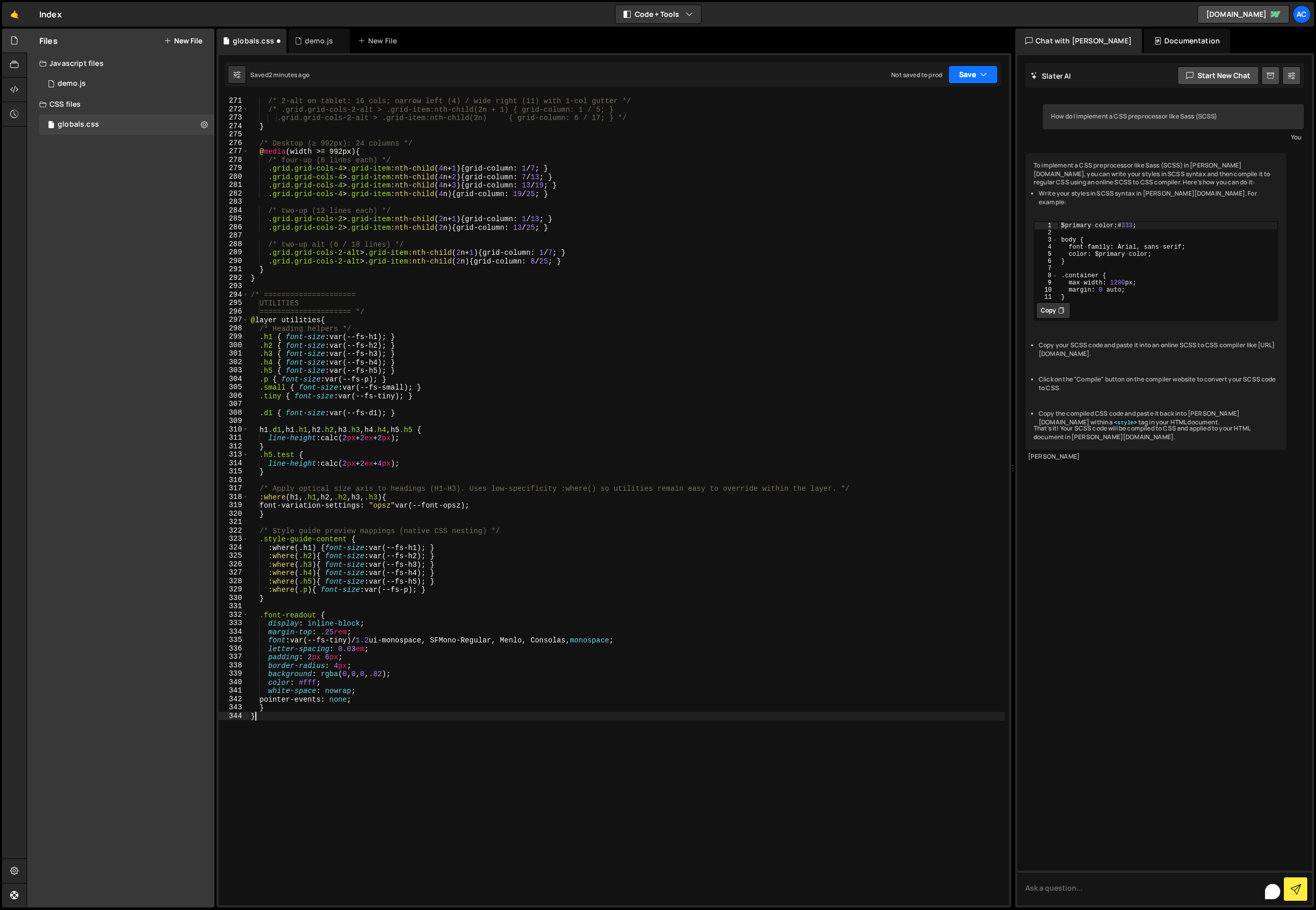
click at [953, 79] on button "Save" at bounding box center [973, 74] width 49 height 19
drag, startPoint x: 913, startPoint y: 108, endPoint x: 890, endPoint y: 114, distance: 23.8
click at [915, 107] on div "2 minutes ago" at bounding box center [922, 110] width 39 height 9
